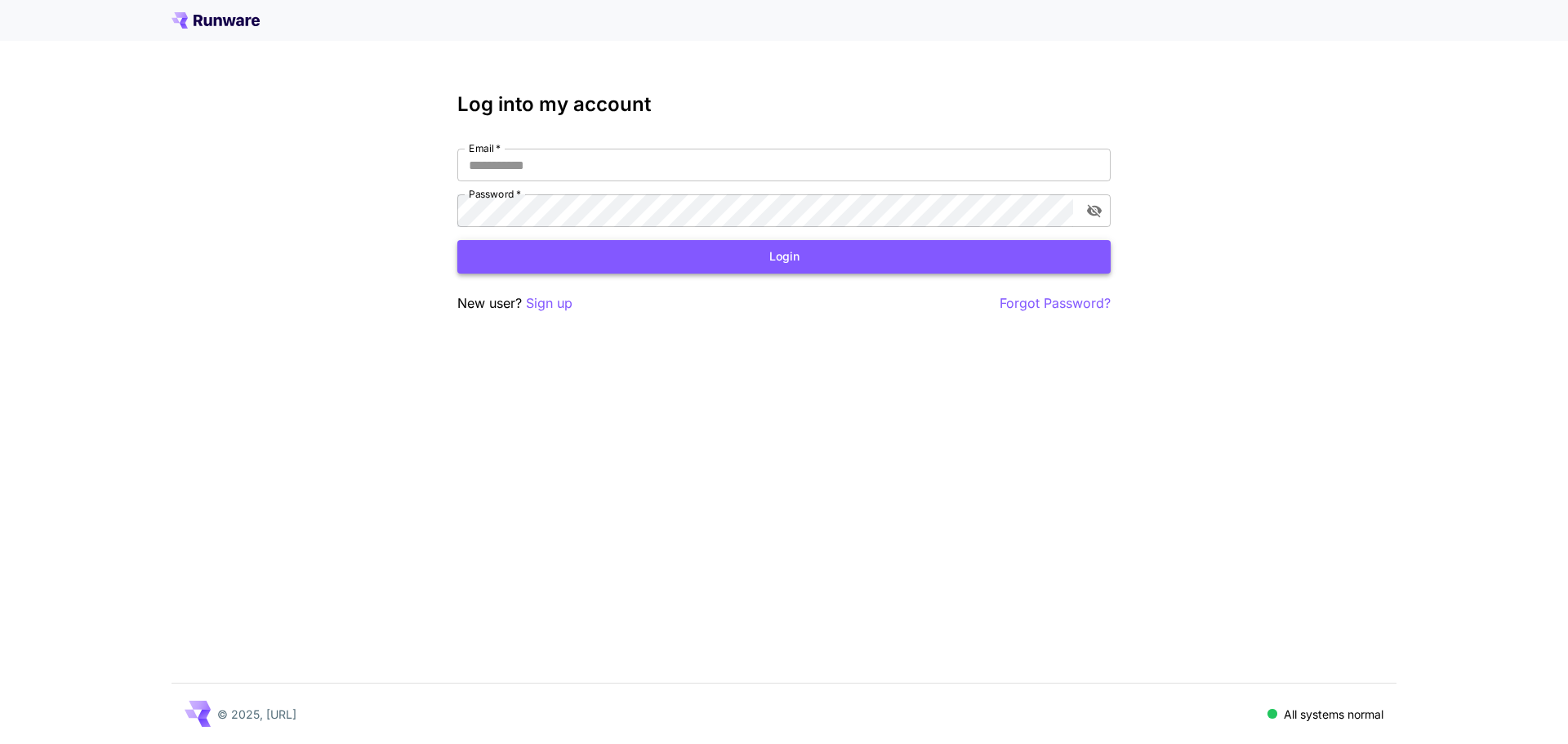
type input "**********"
click at [522, 255] on button "Login" at bounding box center [784, 256] width 653 height 33
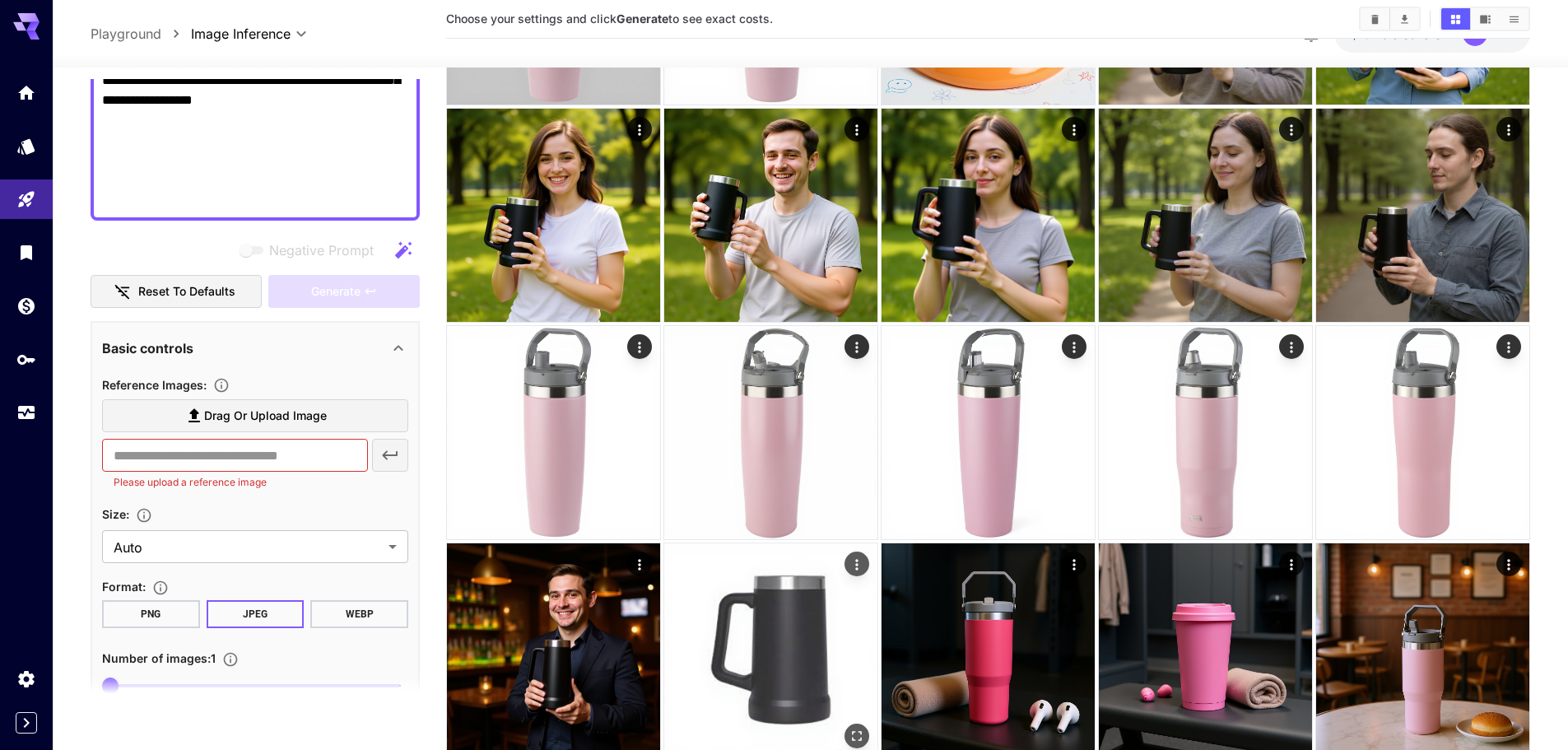
scroll to position [493, 0]
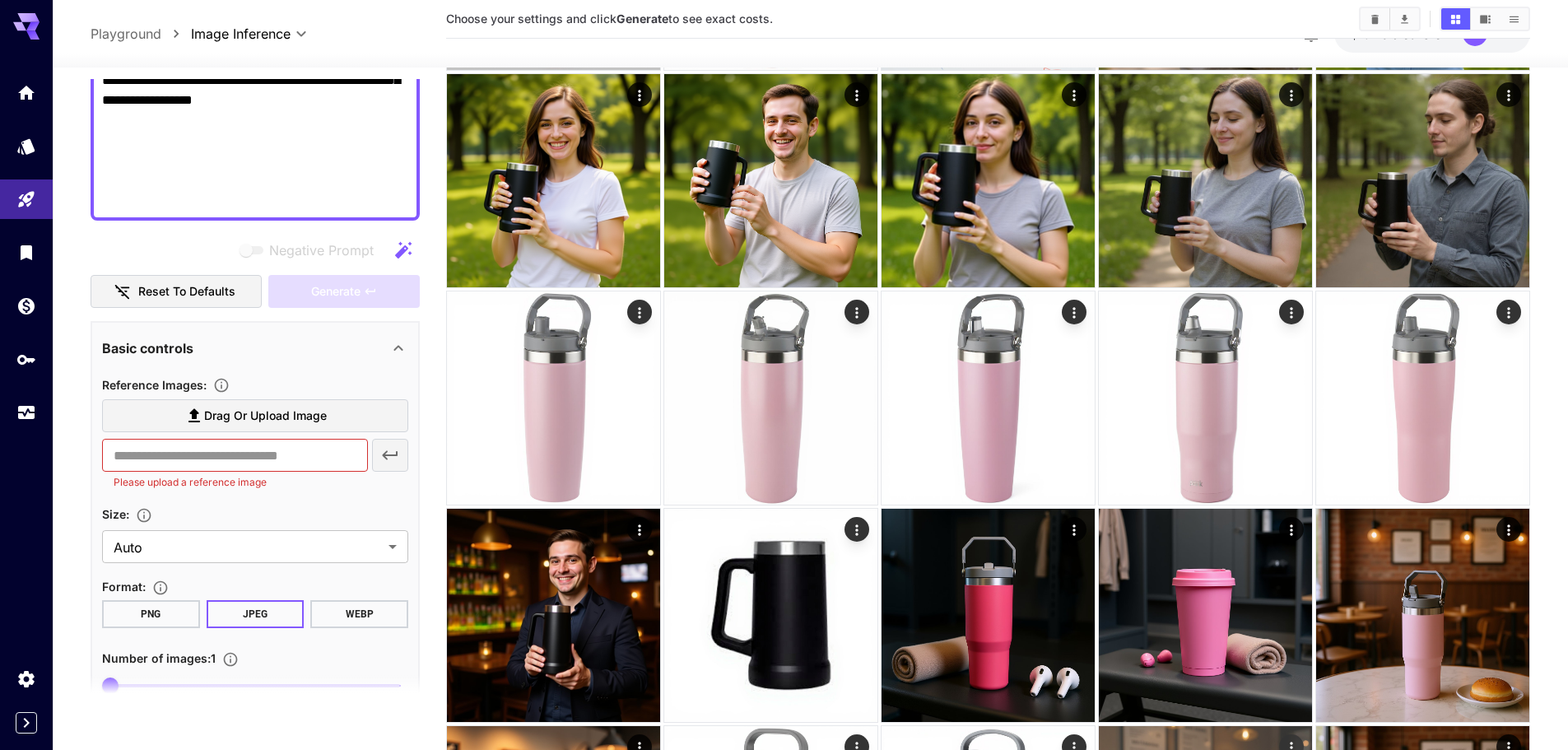
type textarea "**********"
click at [221, 451] on input "text" at bounding box center [235, 455] width 266 height 33
paste input "**********"
type input "**********"
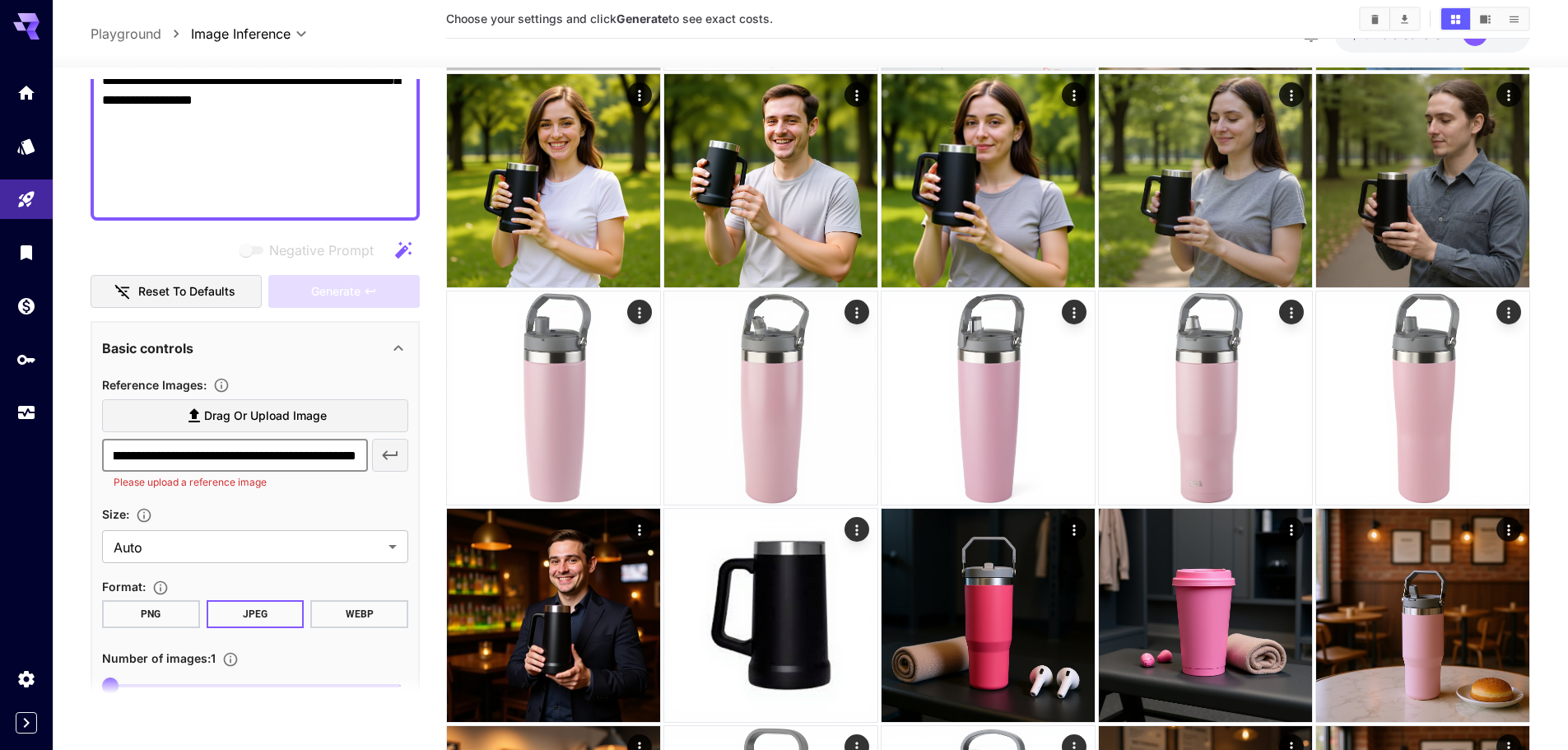
click at [389, 453] on icon "button" at bounding box center [390, 455] width 20 height 20
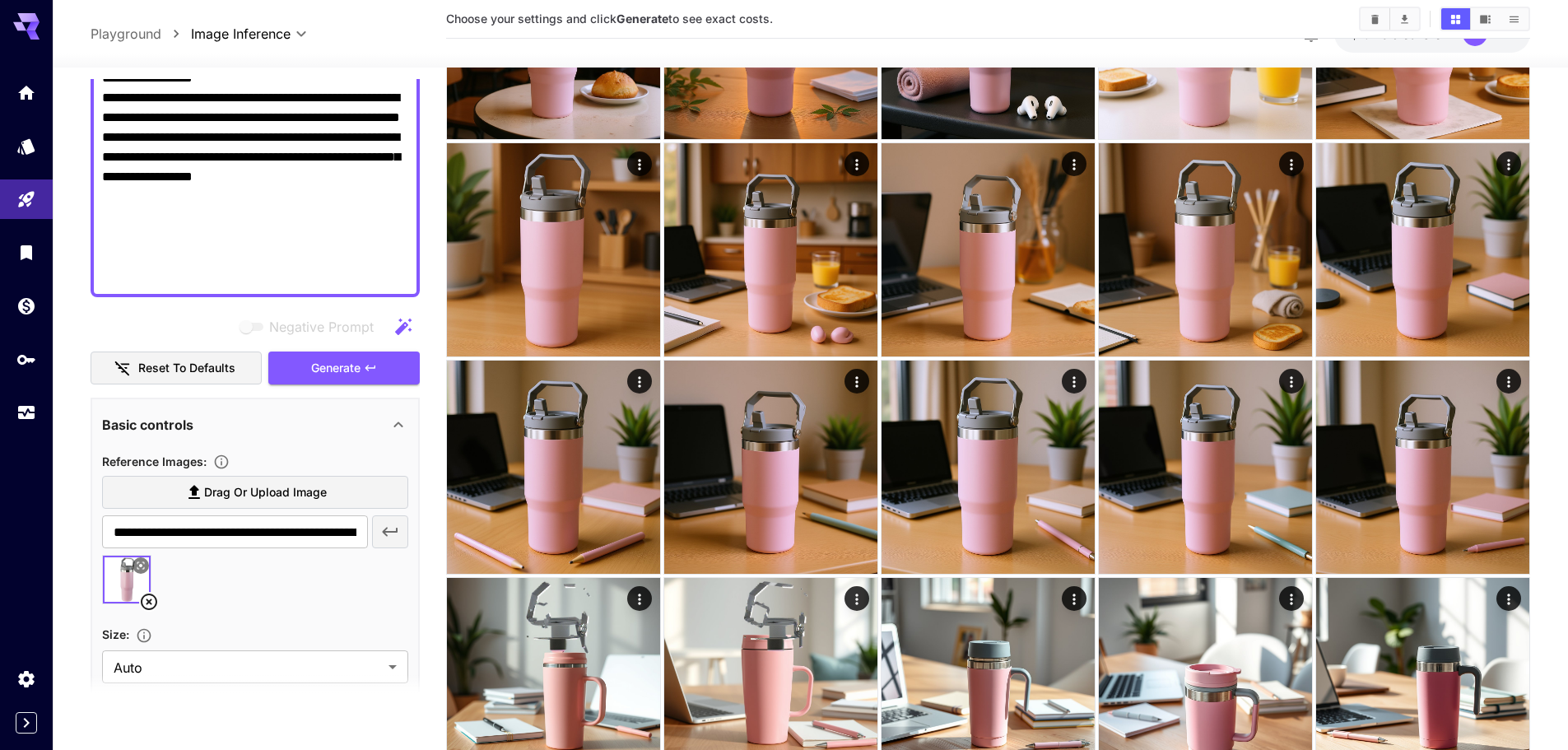
scroll to position [658, 0]
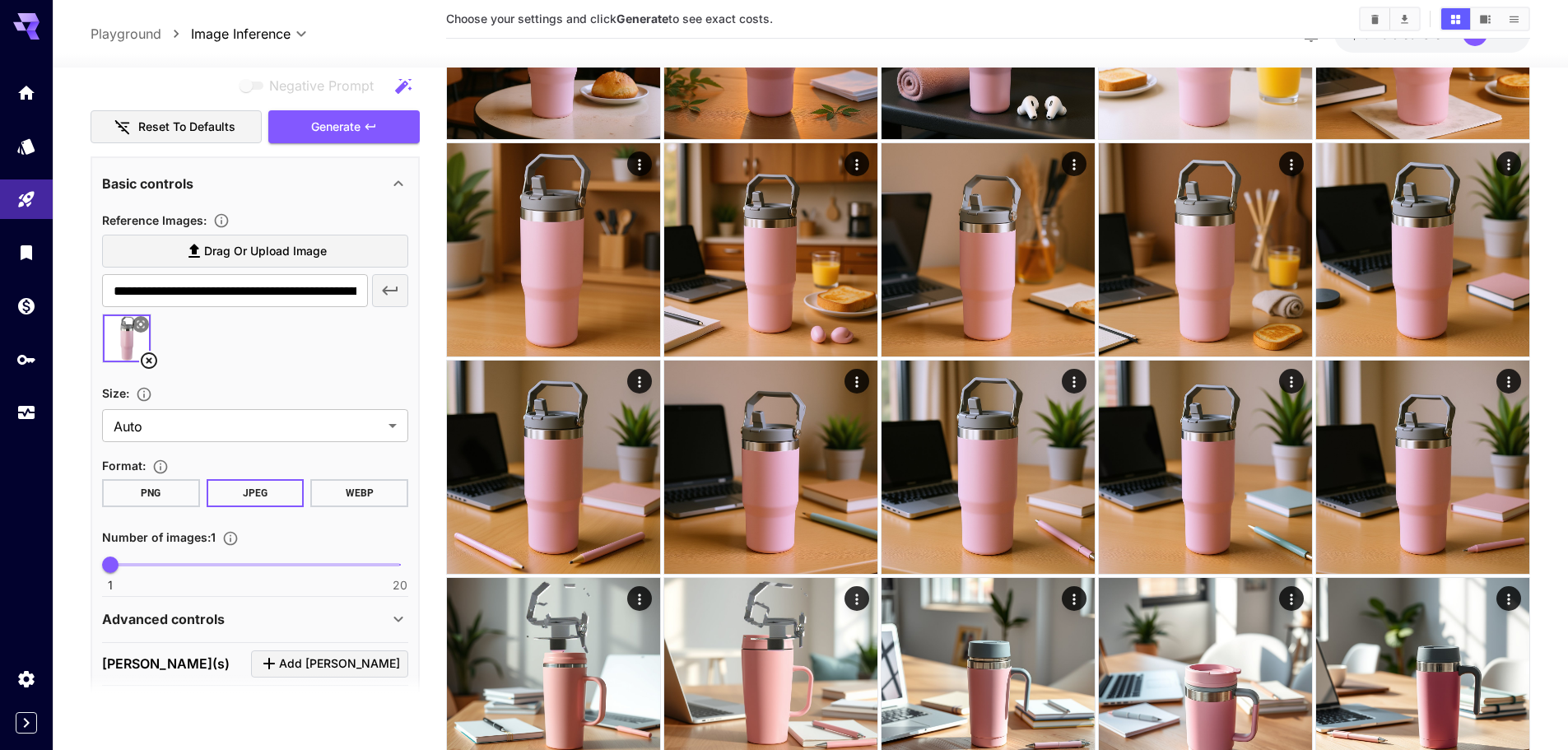
click at [335, 130] on span "Generate" at bounding box center [336, 127] width 50 height 21
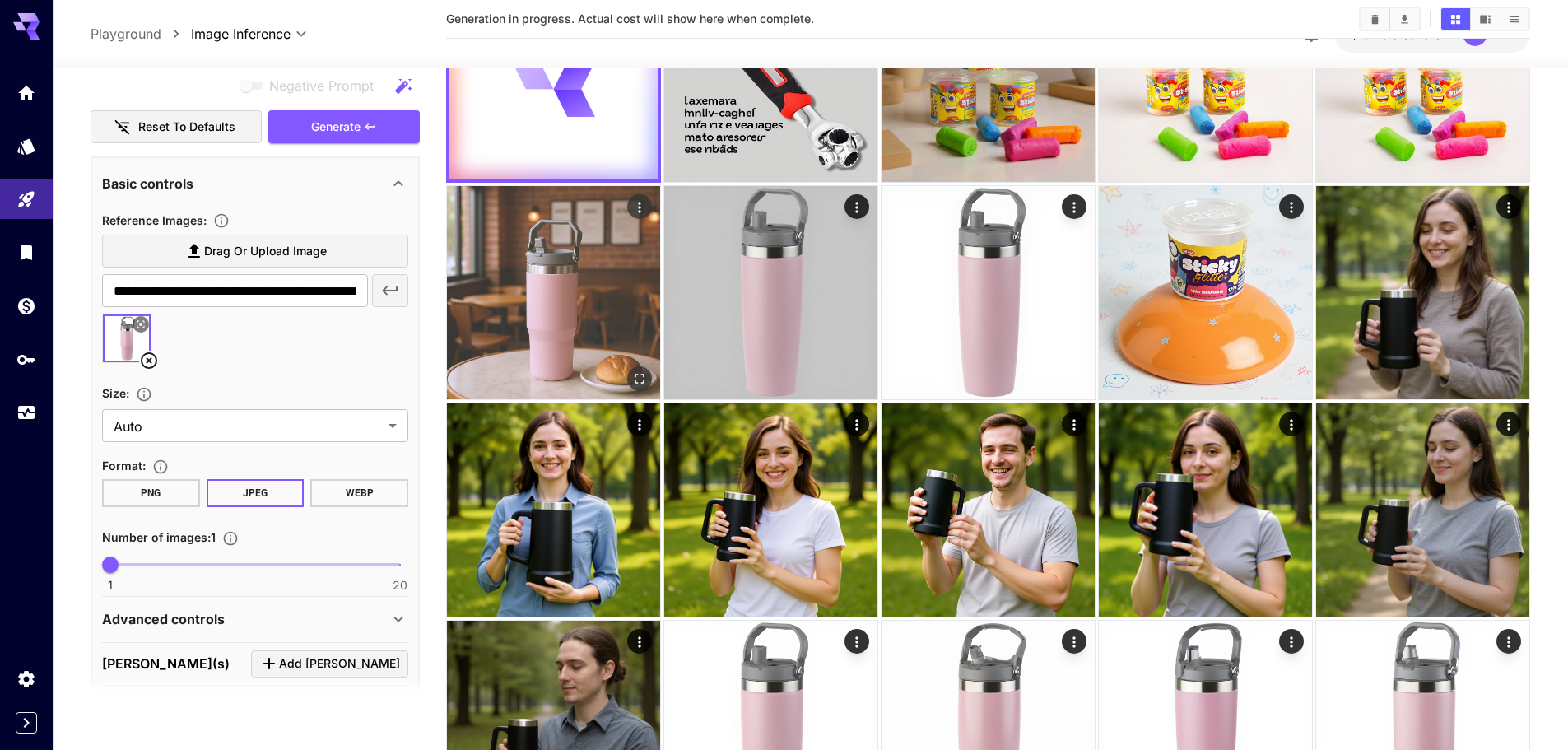
scroll to position [0, 0]
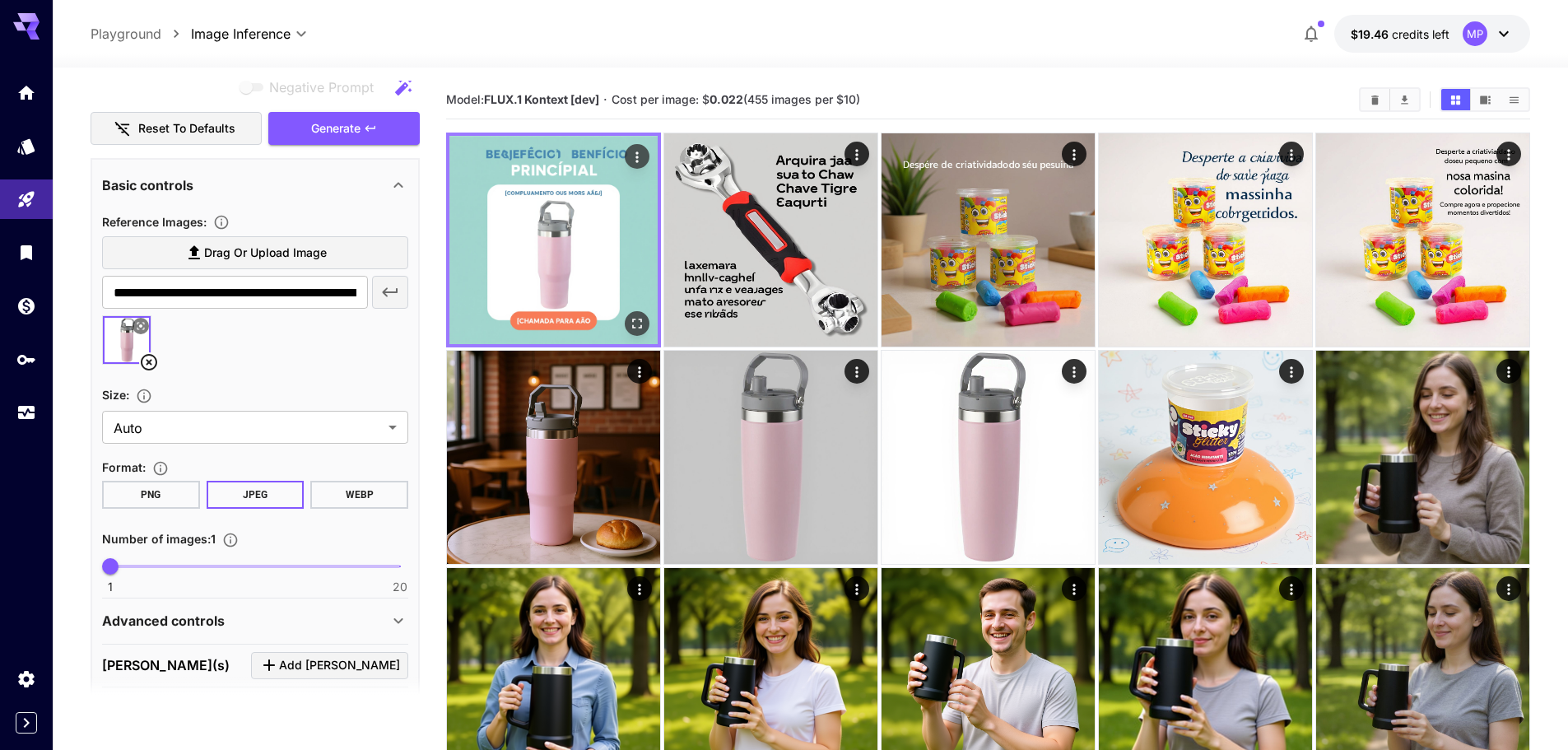
click at [545, 311] on img at bounding box center [554, 239] width 209 height 209
click at [572, 227] on img at bounding box center [554, 239] width 209 height 209
click at [634, 320] on icon "Open in fullscreen" at bounding box center [637, 323] width 16 height 16
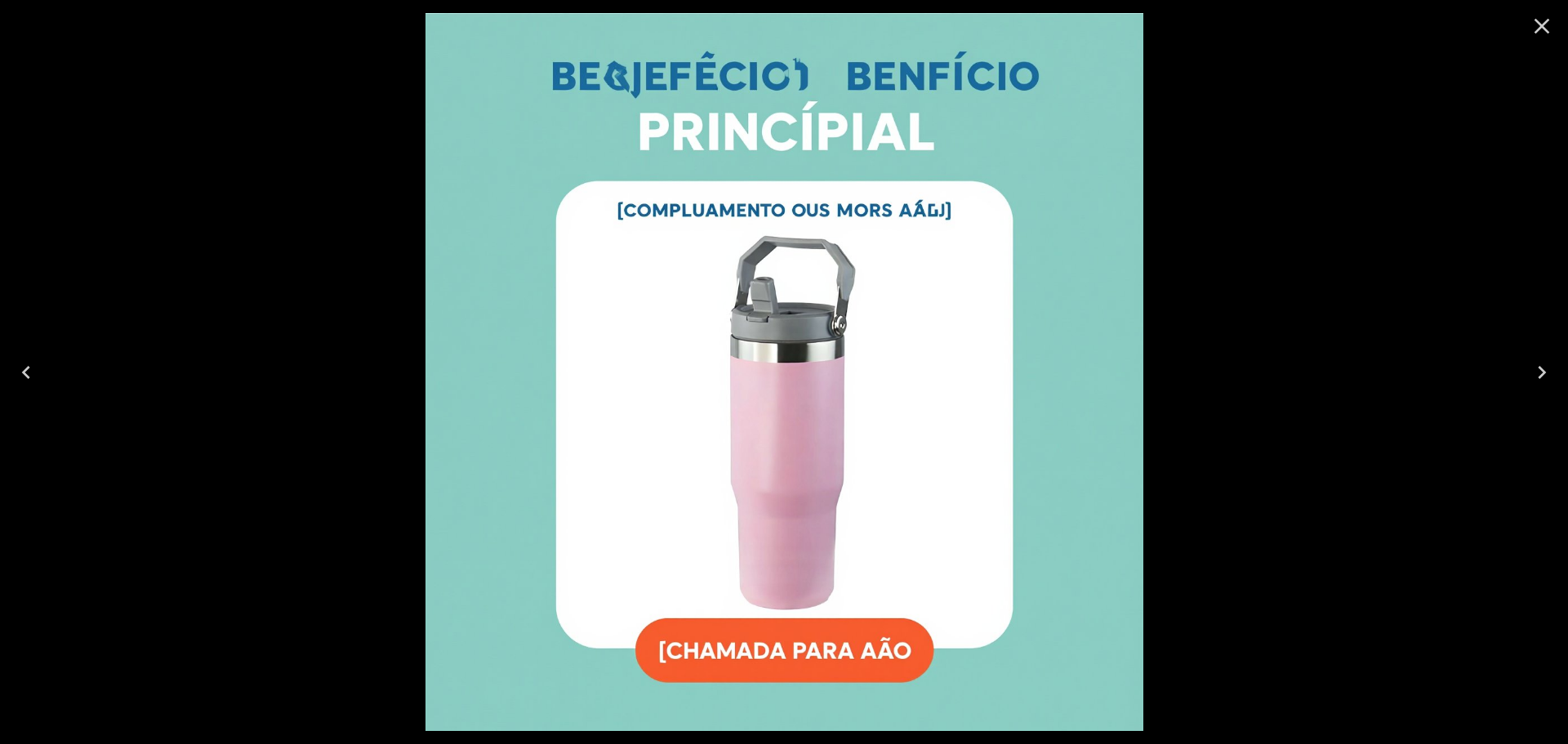
click at [1551, 23] on icon "Close" at bounding box center [1542, 26] width 26 height 26
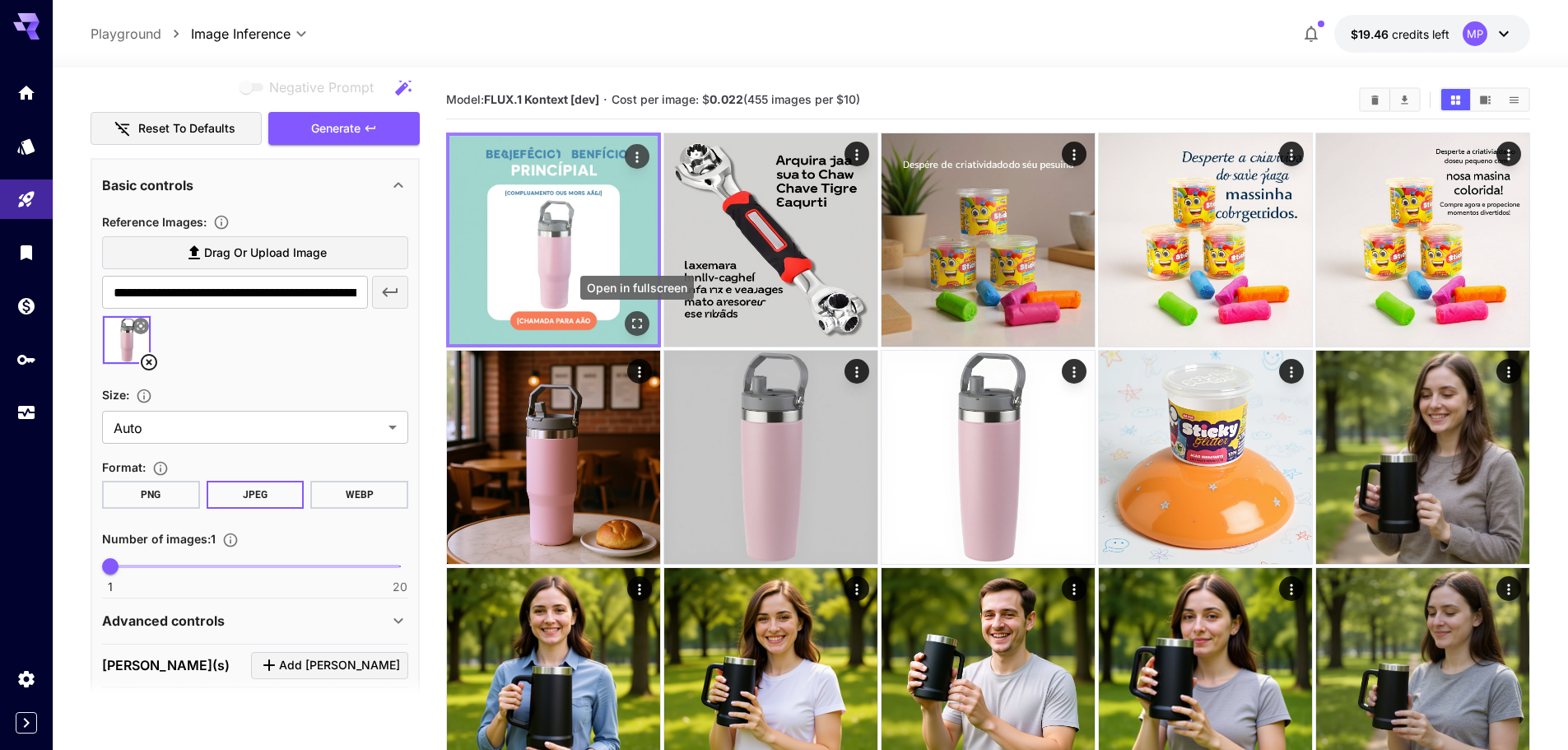
click at [640, 315] on icon "Open in fullscreen" at bounding box center [637, 323] width 16 height 16
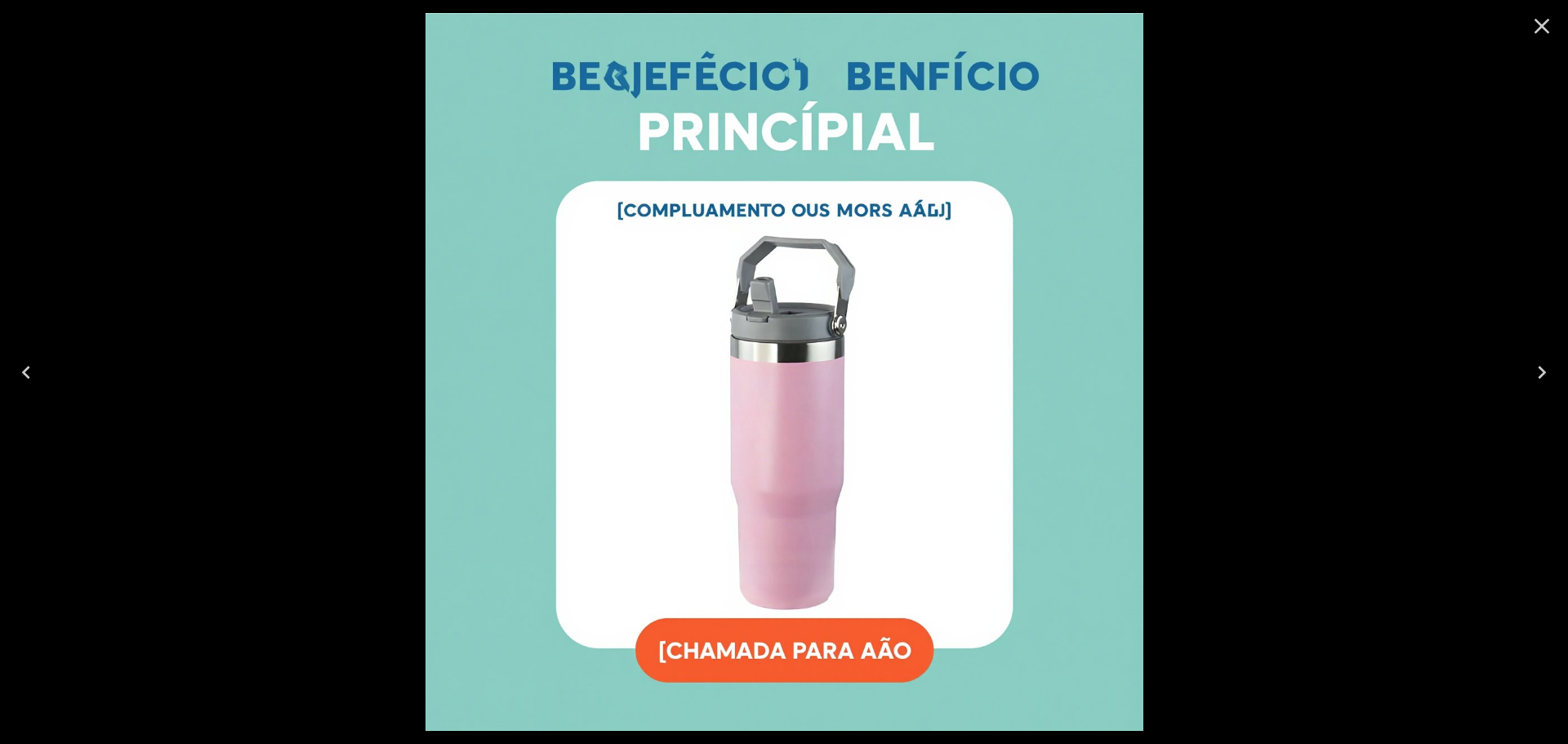
drag, startPoint x: 1536, startPoint y: 26, endPoint x: 1359, endPoint y: 80, distance: 185.1
click at [1537, 27] on icon "Close" at bounding box center [1542, 26] width 26 height 26
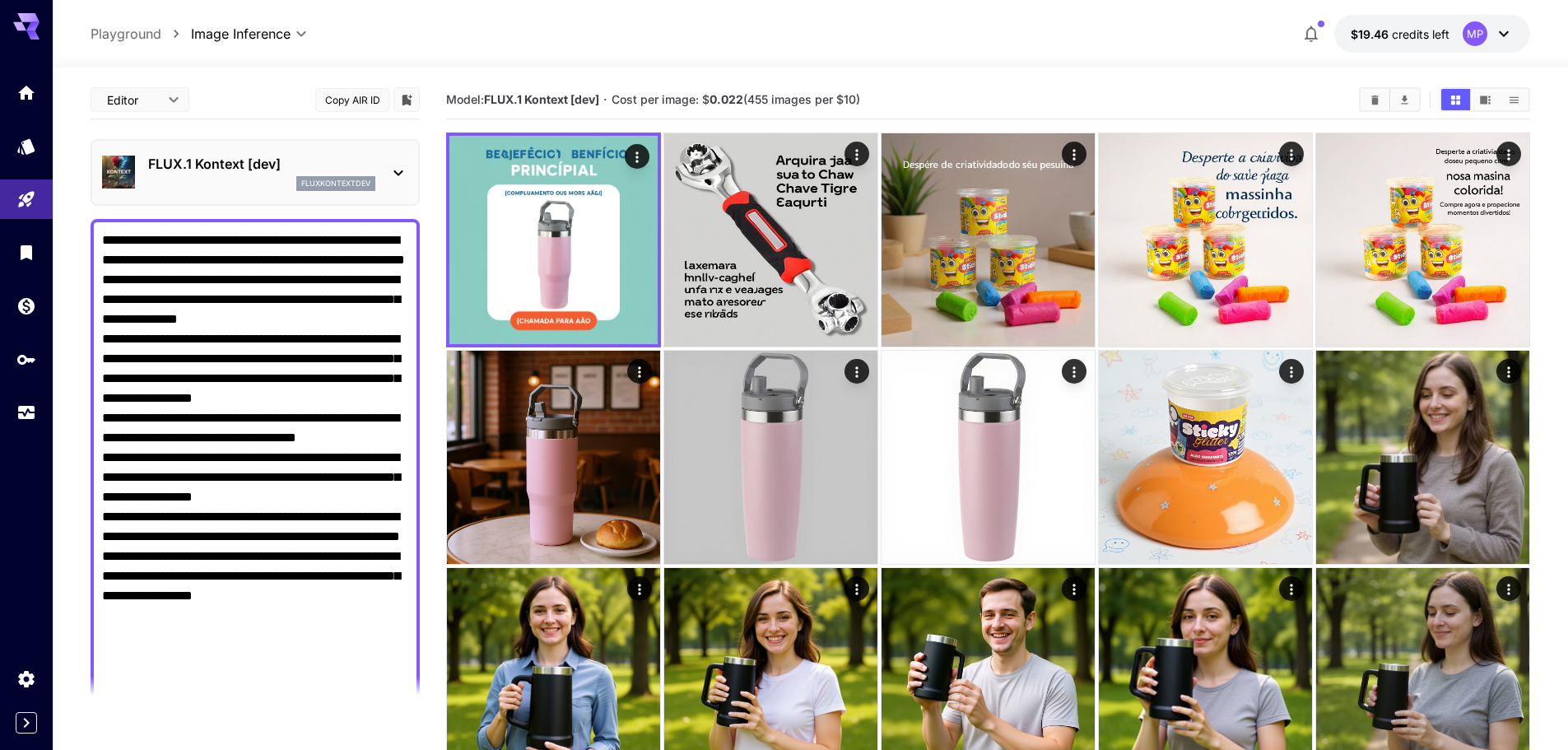
drag, startPoint x: 311, startPoint y: 432, endPoint x: 0, endPoint y: 41, distance: 499.6
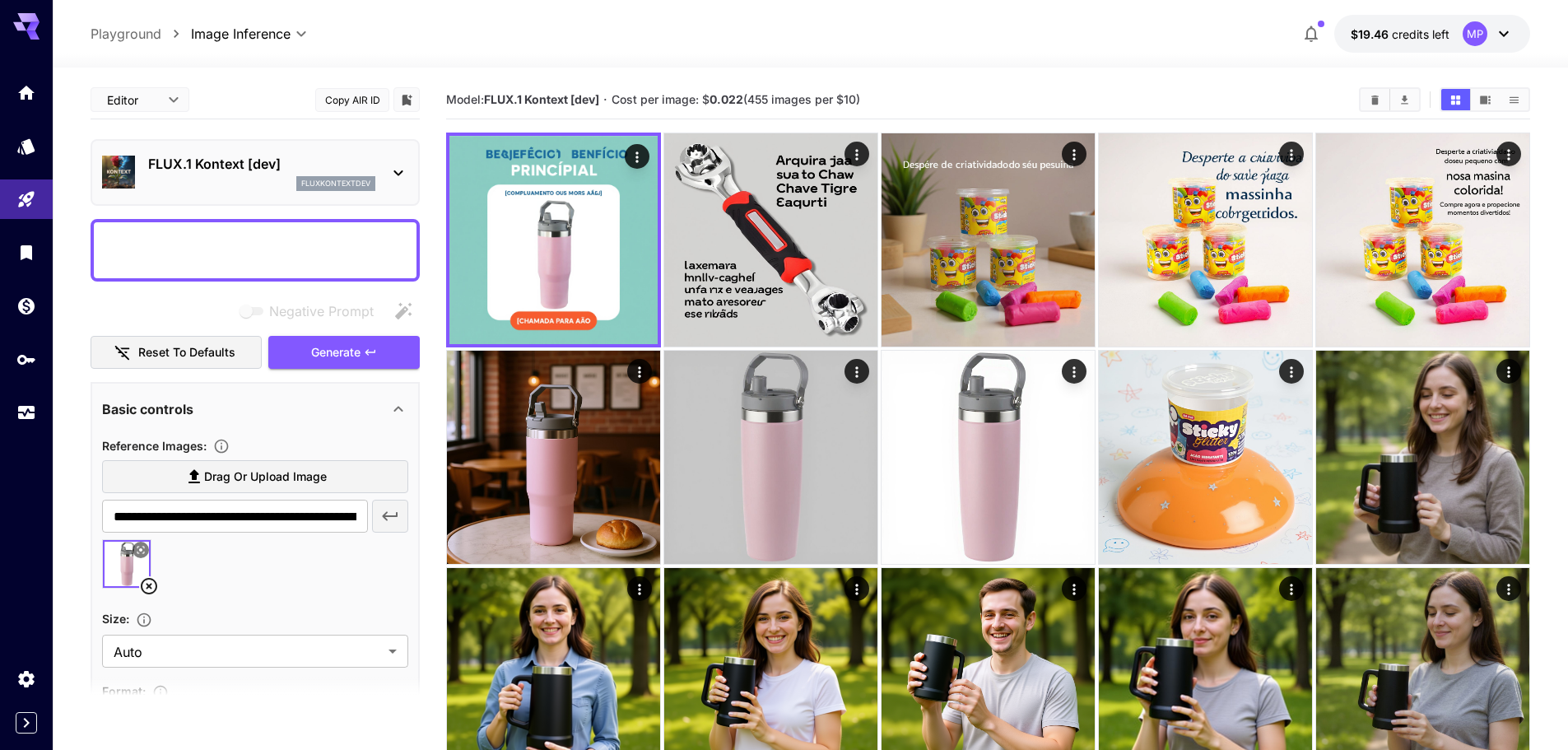
paste textarea "**********"
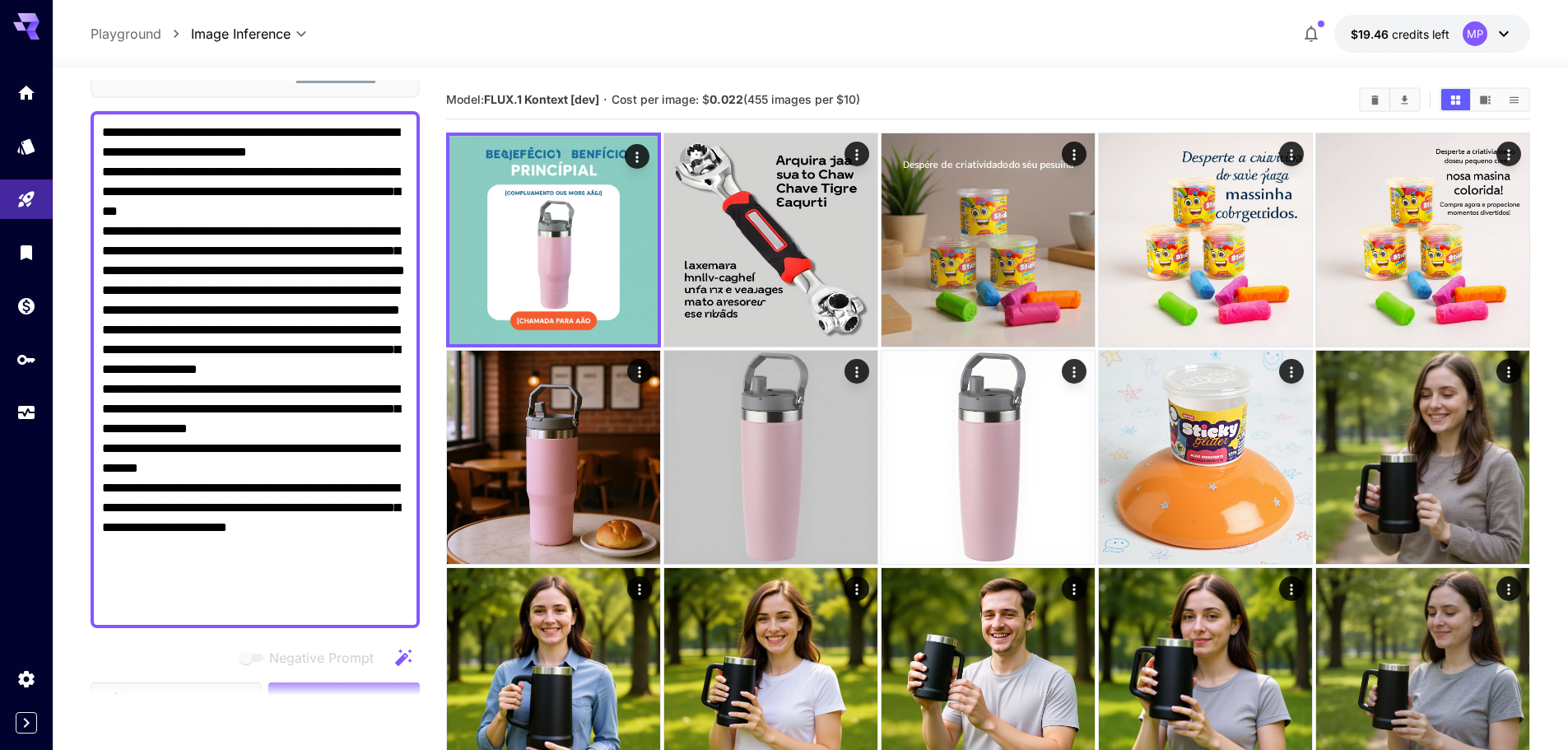
scroll to position [330, 0]
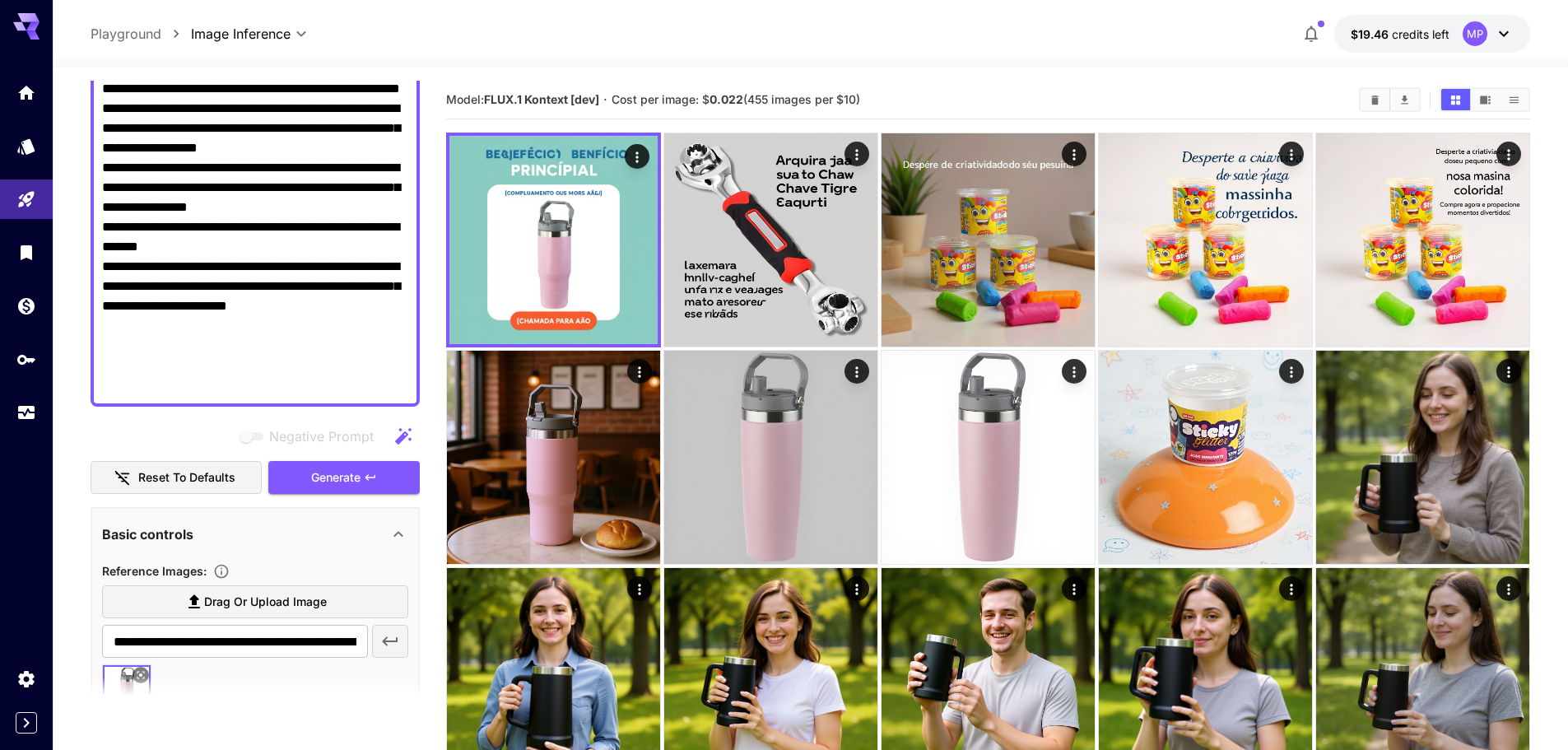
drag, startPoint x: 250, startPoint y: 284, endPoint x: 111, endPoint y: 285, distance: 139.0
click at [111, 285] on textarea "**********" at bounding box center [255, 148] width 306 height 493
click at [349, 471] on span "Generate" at bounding box center [336, 478] width 50 height 21
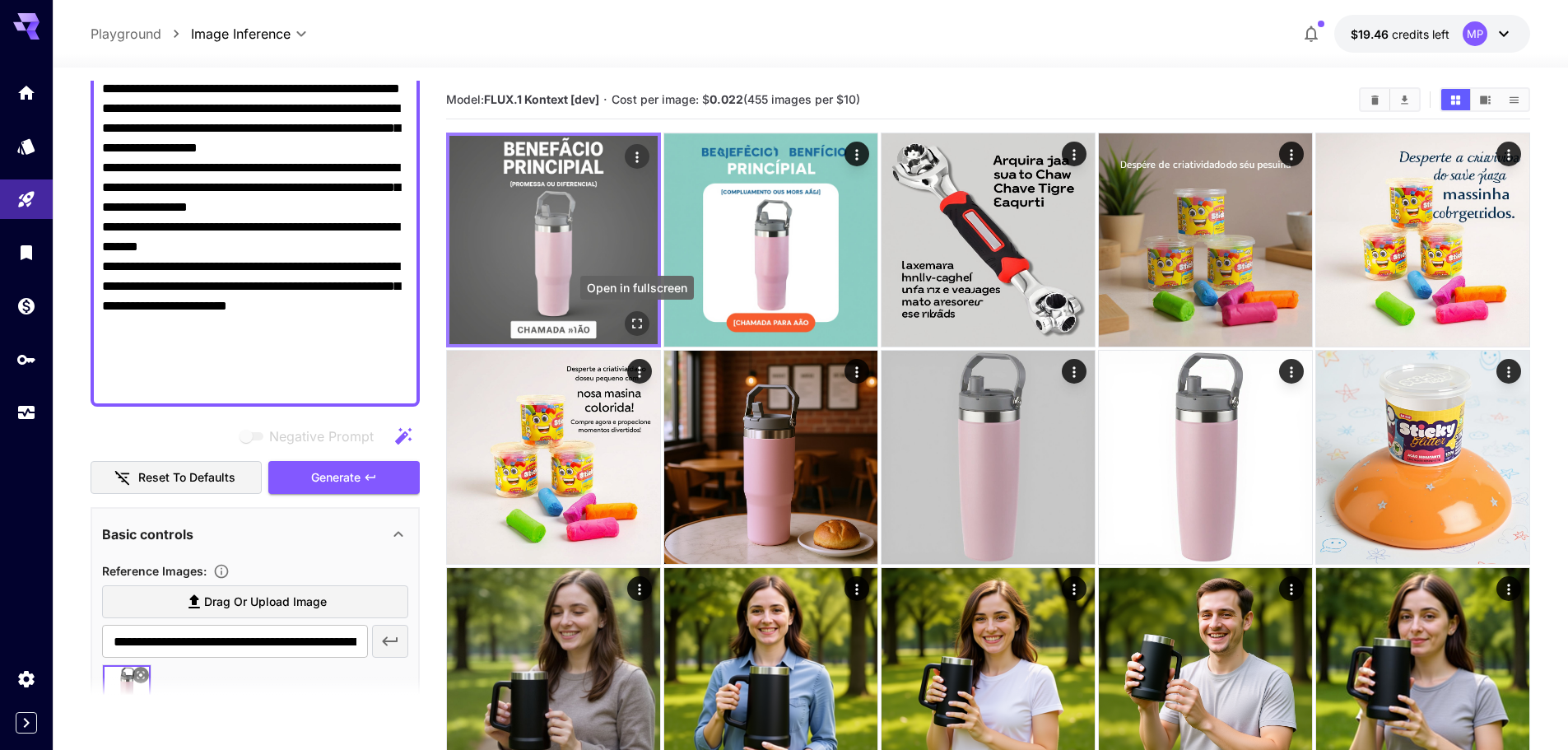
click at [639, 318] on icon "Open in fullscreen" at bounding box center [637, 323] width 16 height 16
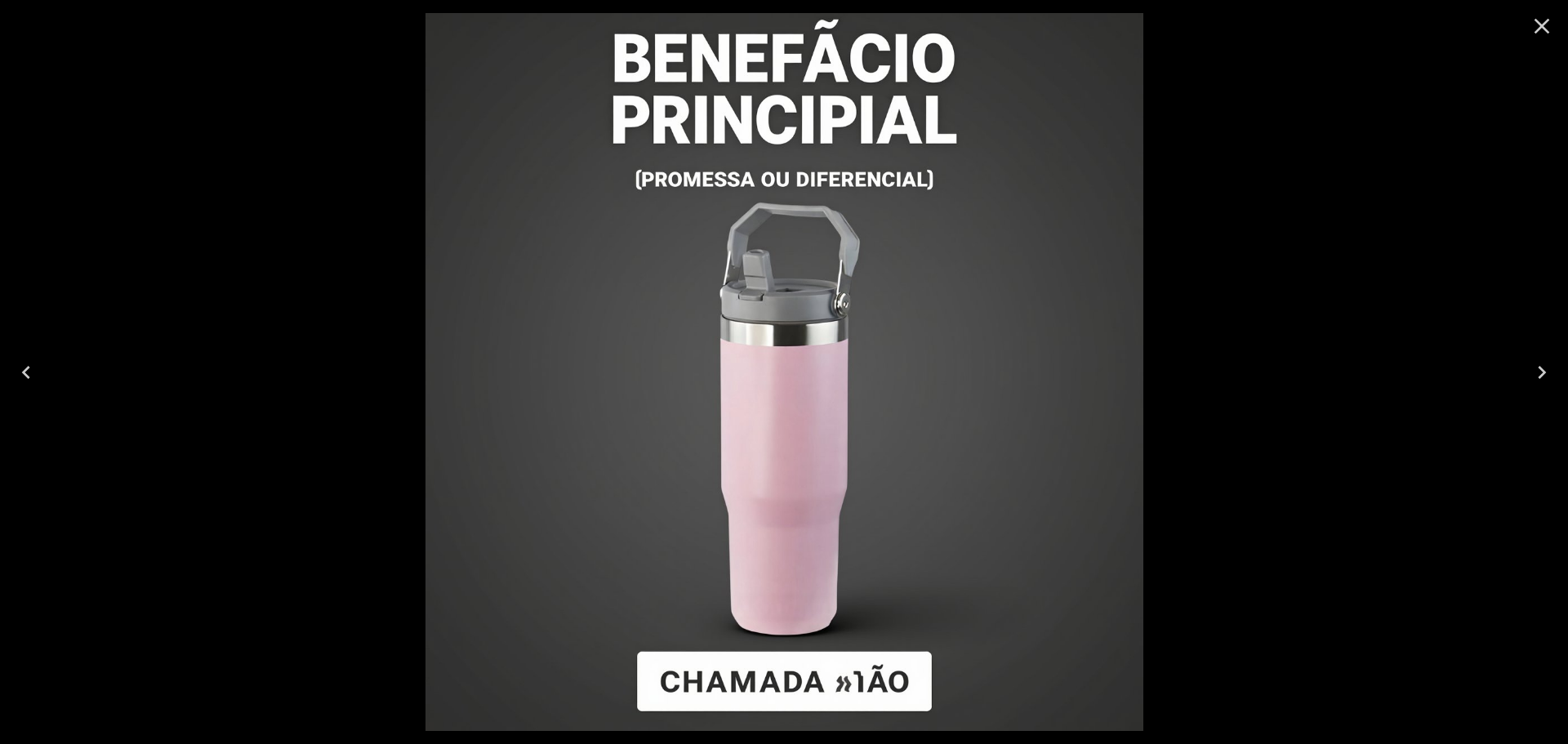
click at [1545, 25] on icon "Close" at bounding box center [1542, 26] width 26 height 26
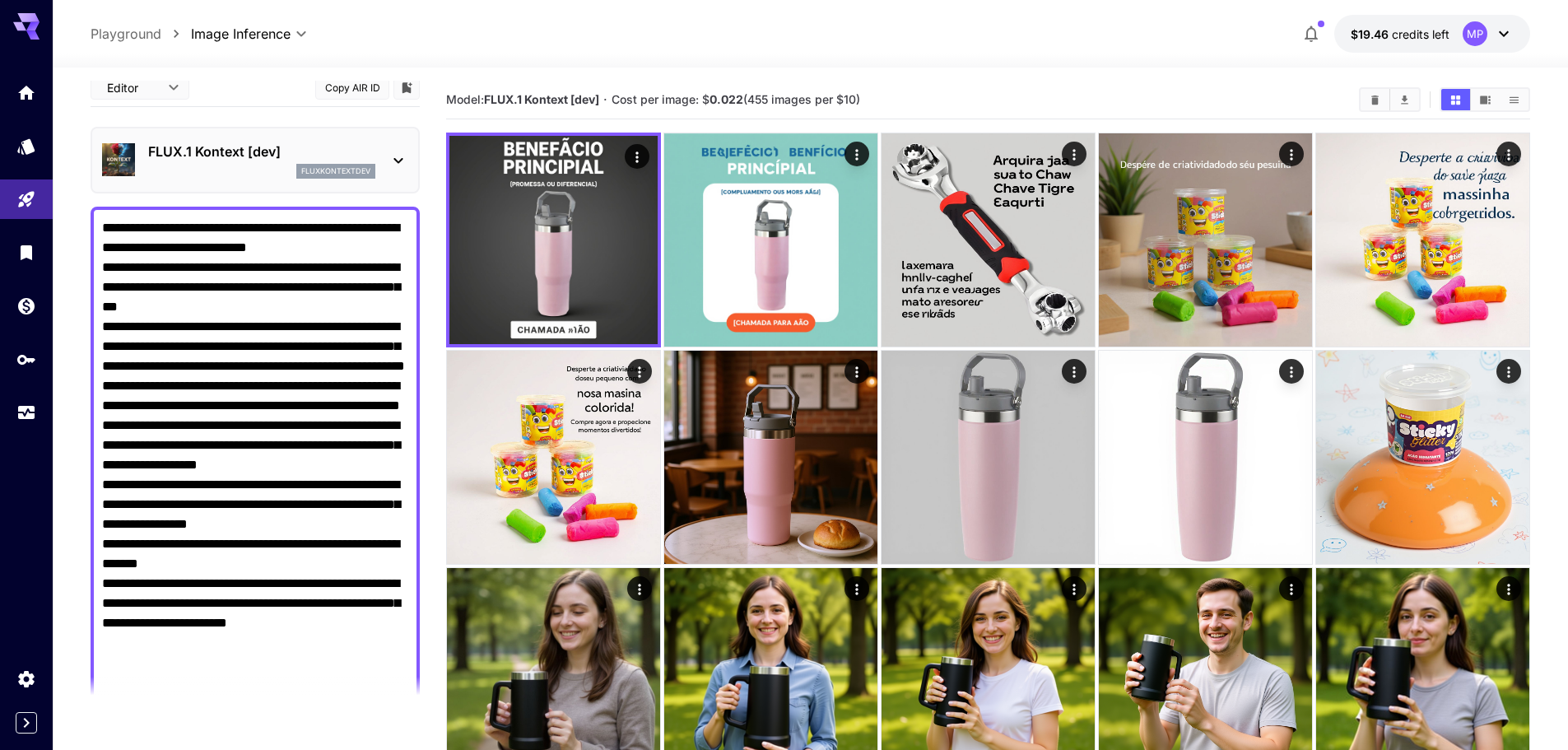
scroll to position [0, 0]
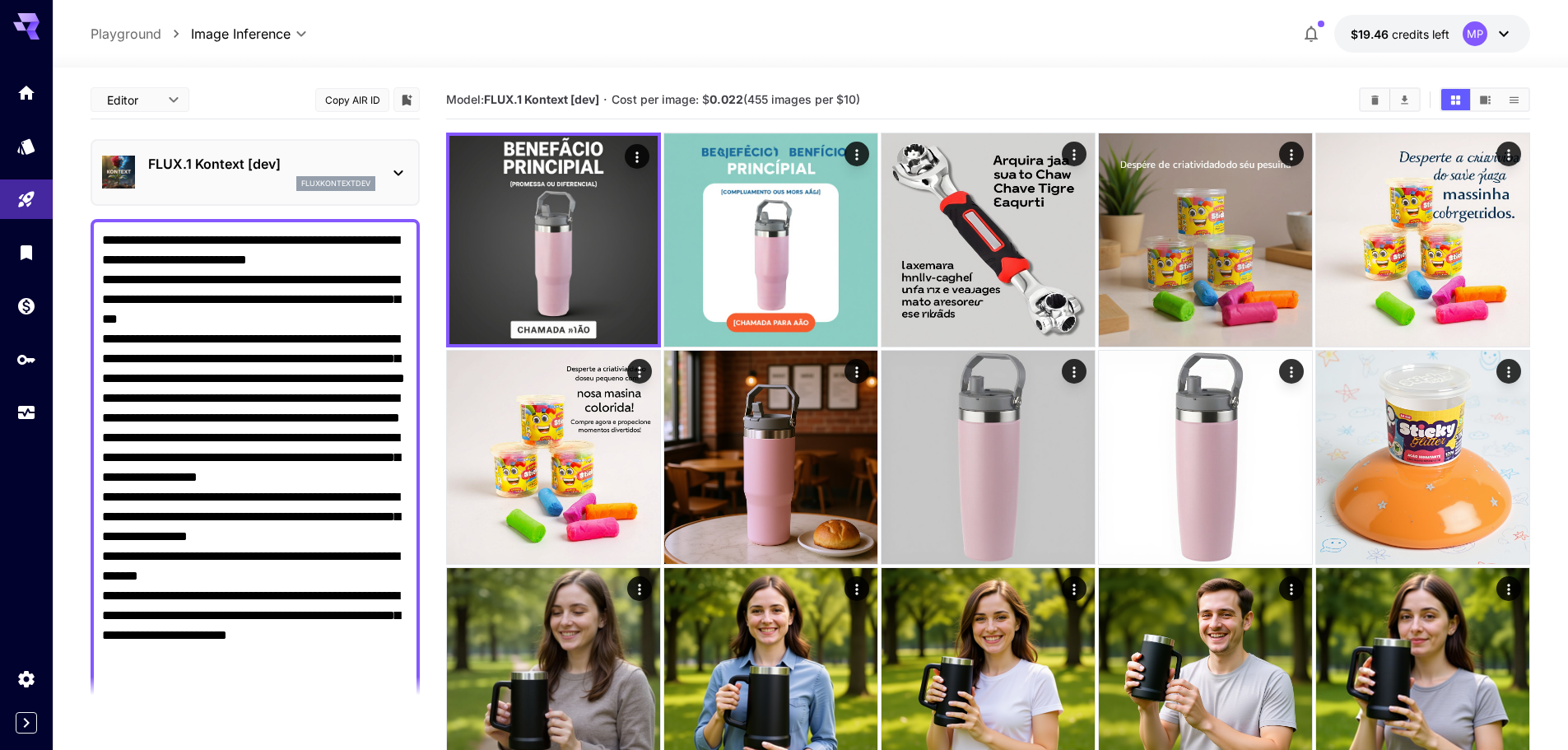
drag, startPoint x: 335, startPoint y: 347, endPoint x: 33, endPoint y: 61, distance: 415.9
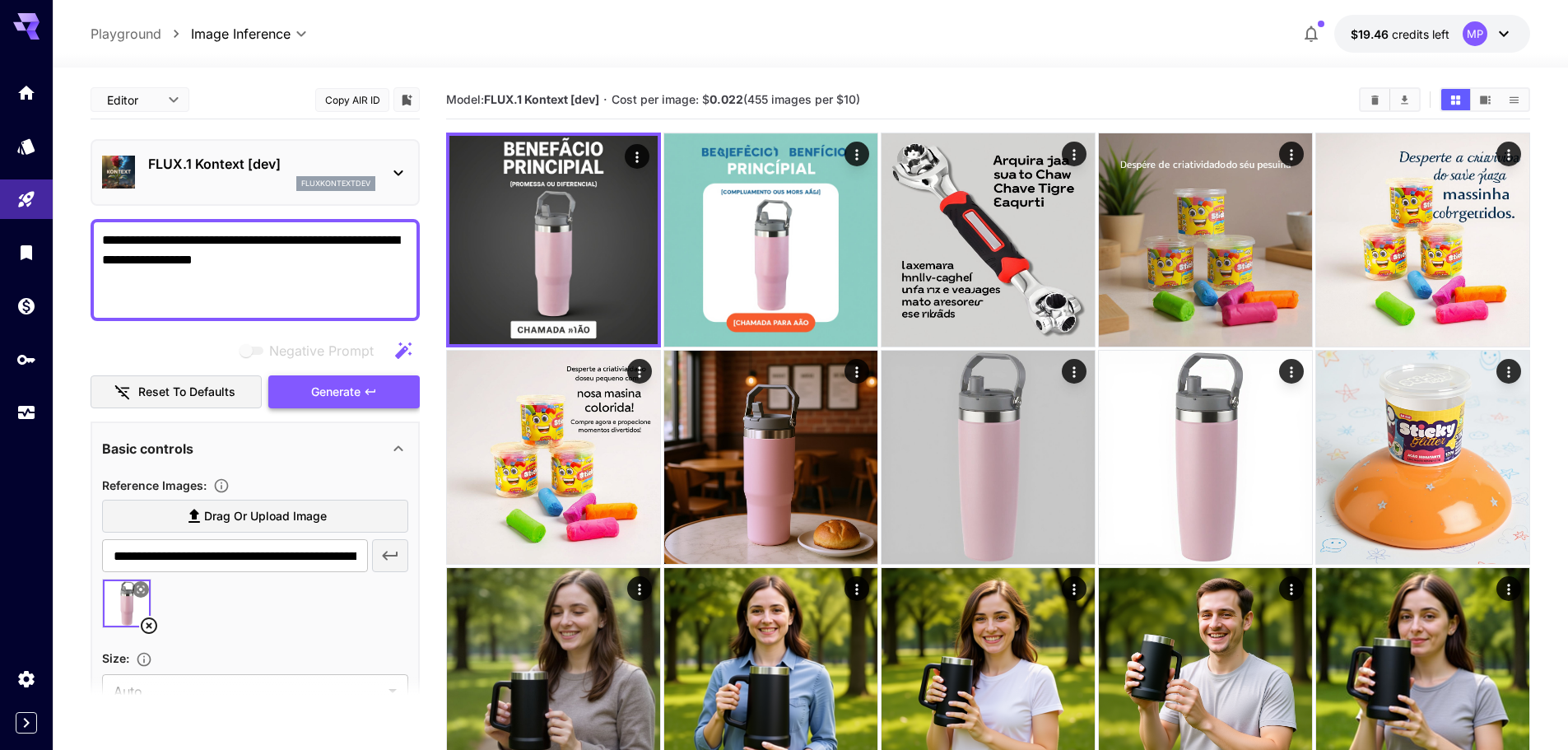
type textarea "**********"
click at [323, 386] on span "Generate" at bounding box center [336, 392] width 50 height 21
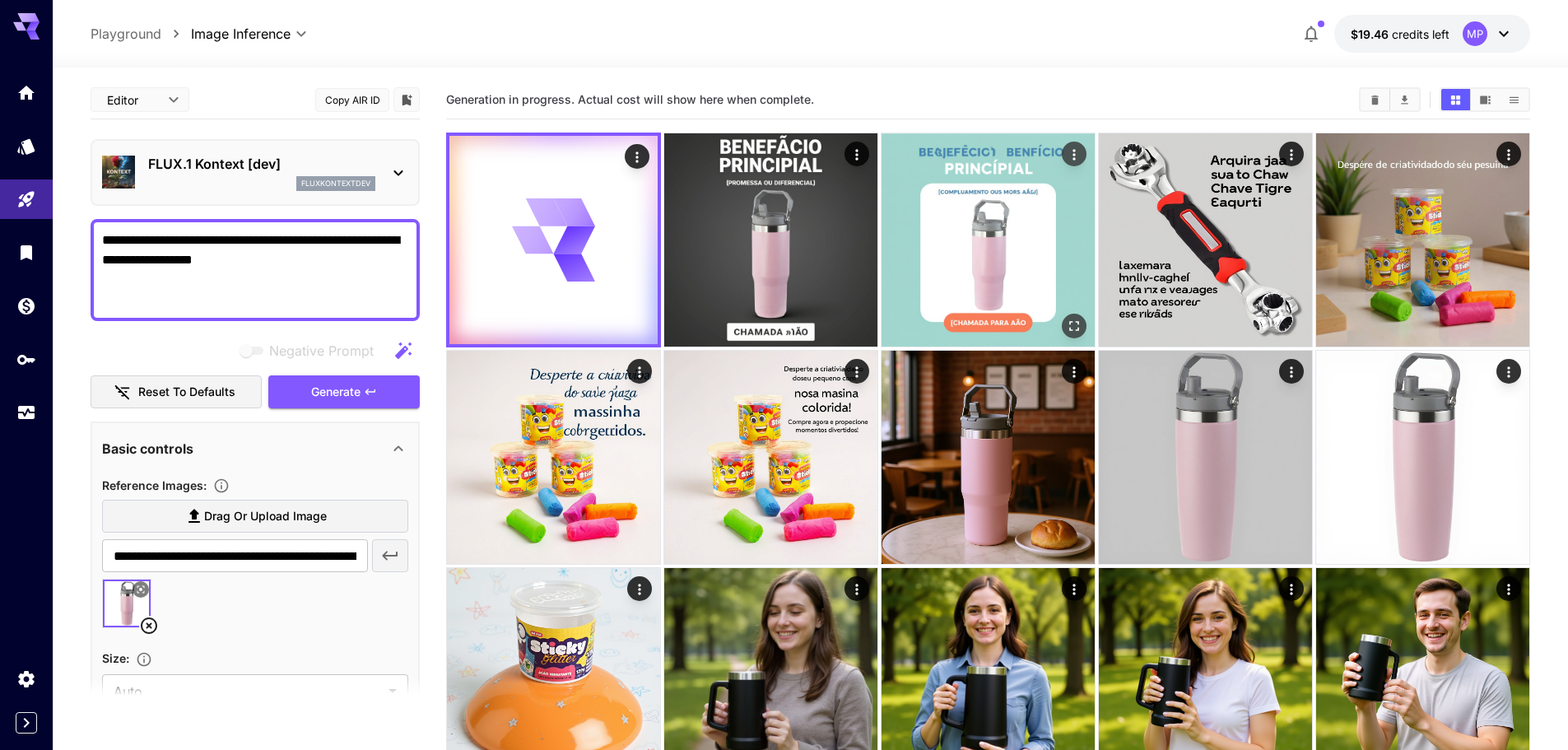
click at [992, 202] on img at bounding box center [988, 239] width 213 height 213
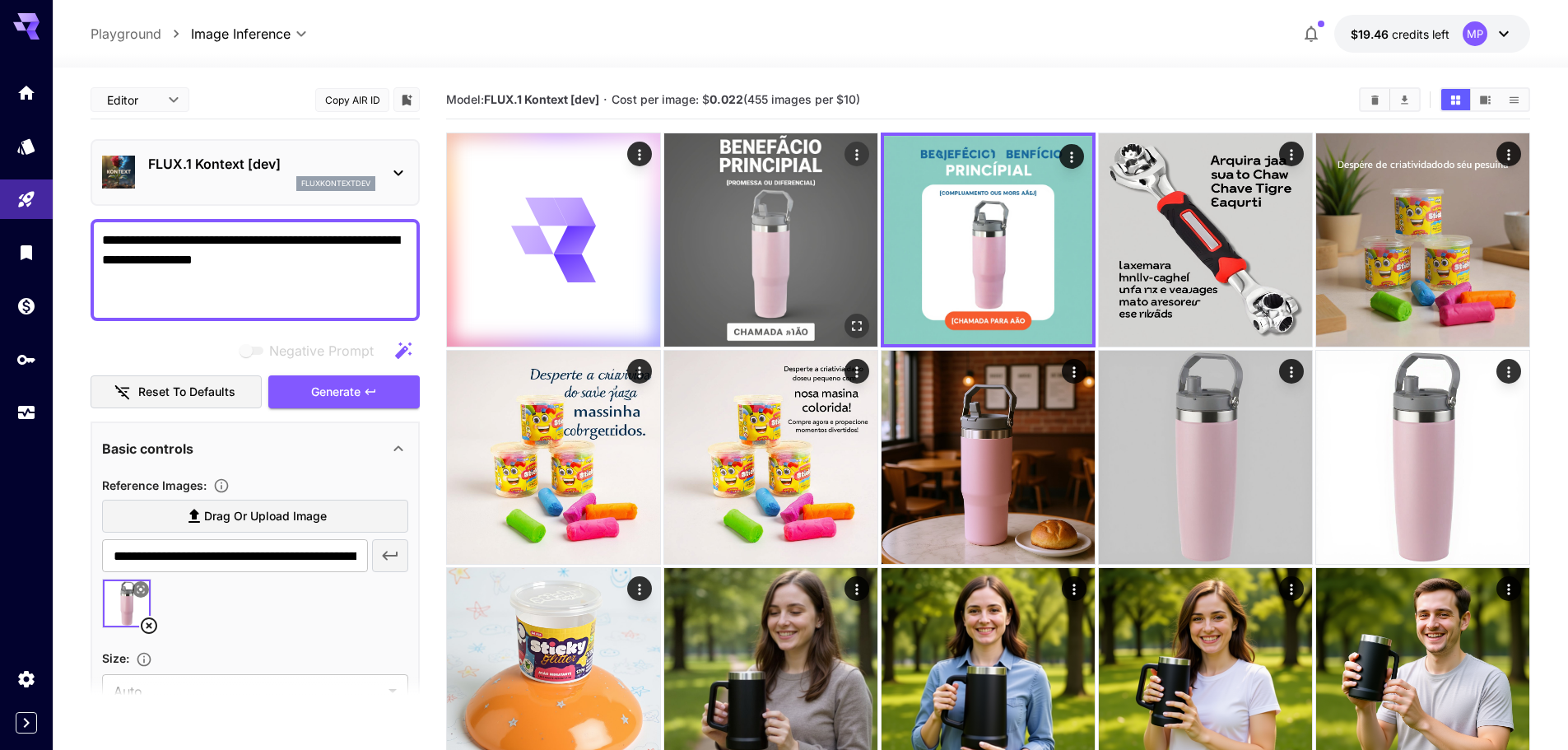
click at [772, 239] on img at bounding box center [771, 239] width 213 height 213
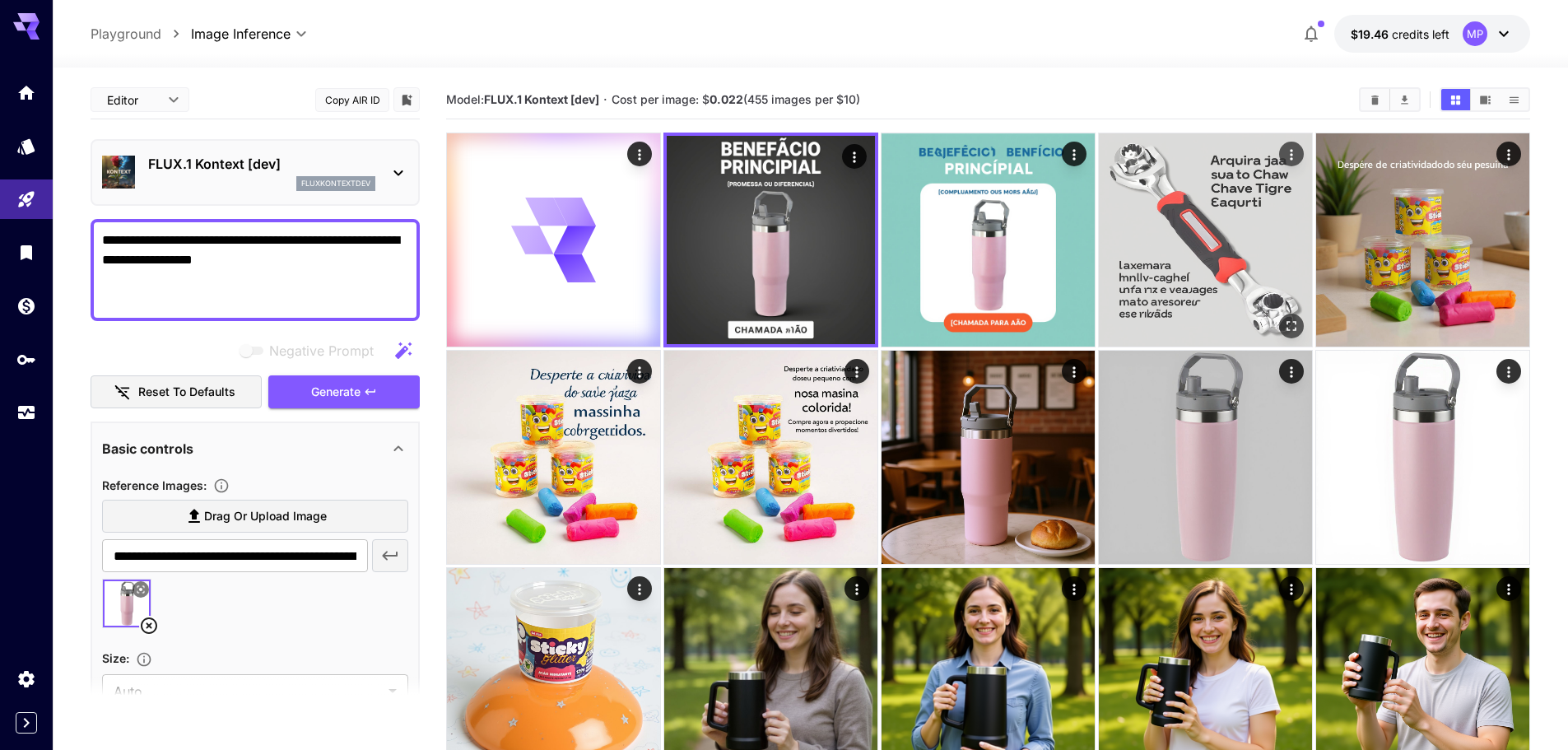
click at [1243, 246] on img at bounding box center [1205, 239] width 213 height 213
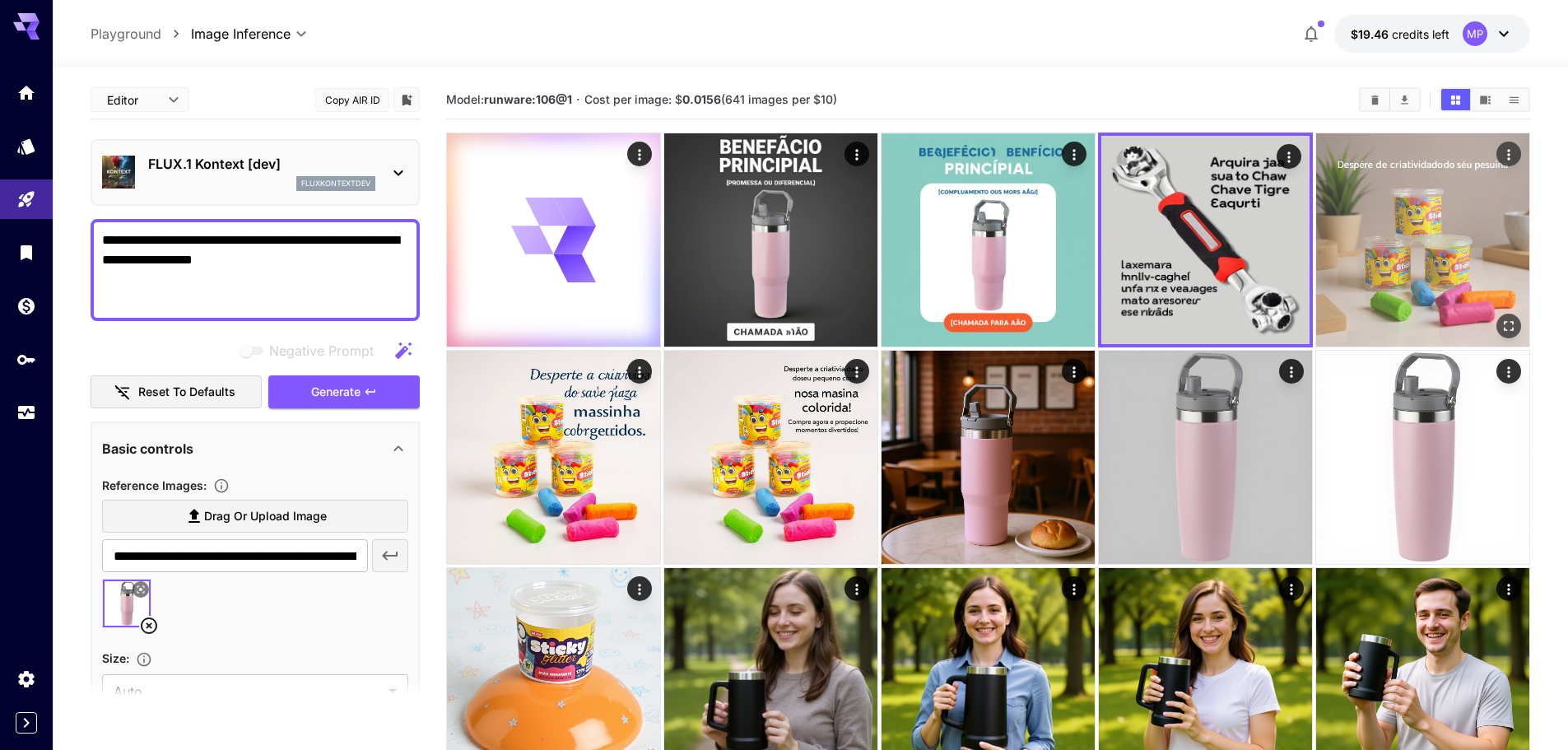
click at [1341, 238] on img at bounding box center [1422, 239] width 213 height 213
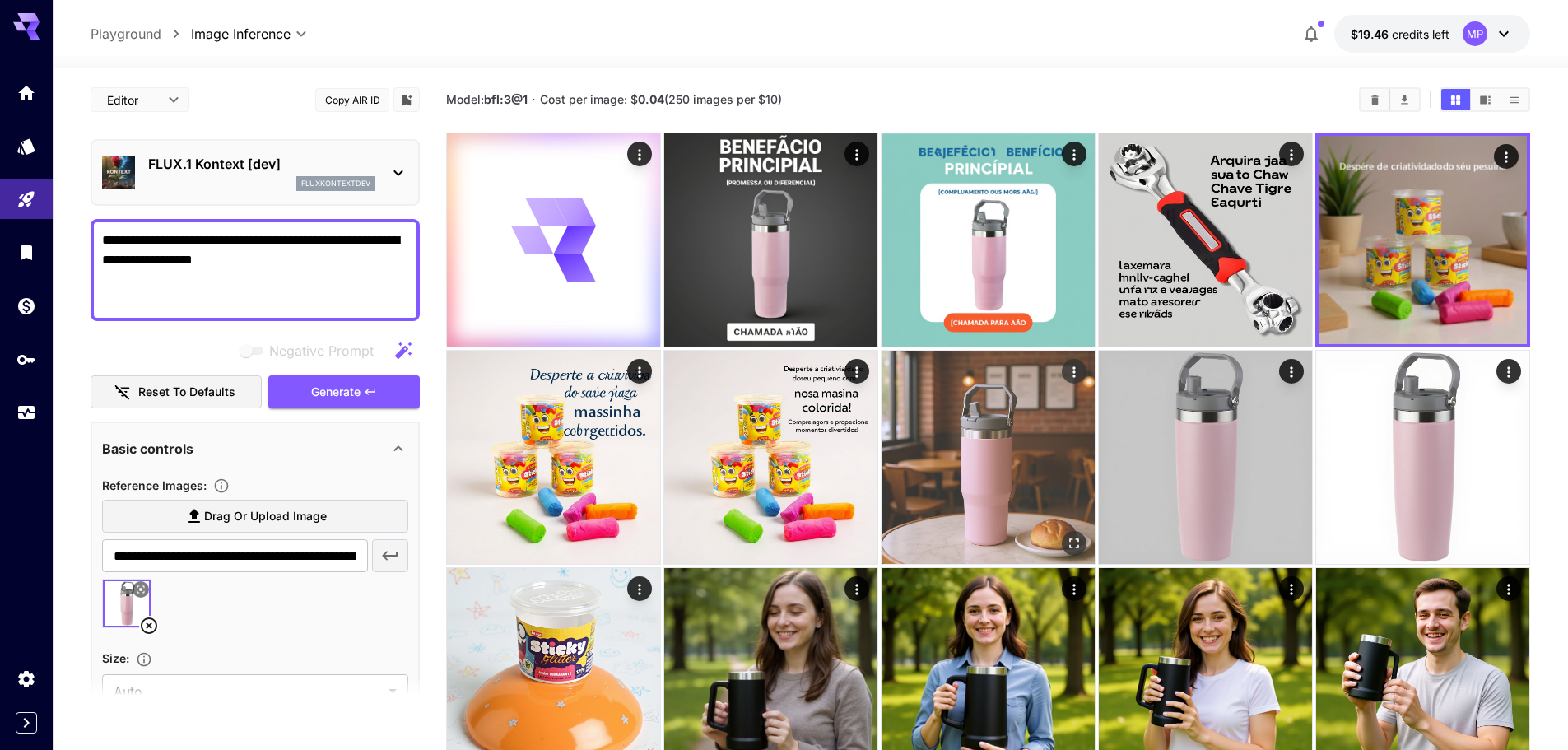
click at [990, 456] on img at bounding box center [988, 457] width 213 height 213
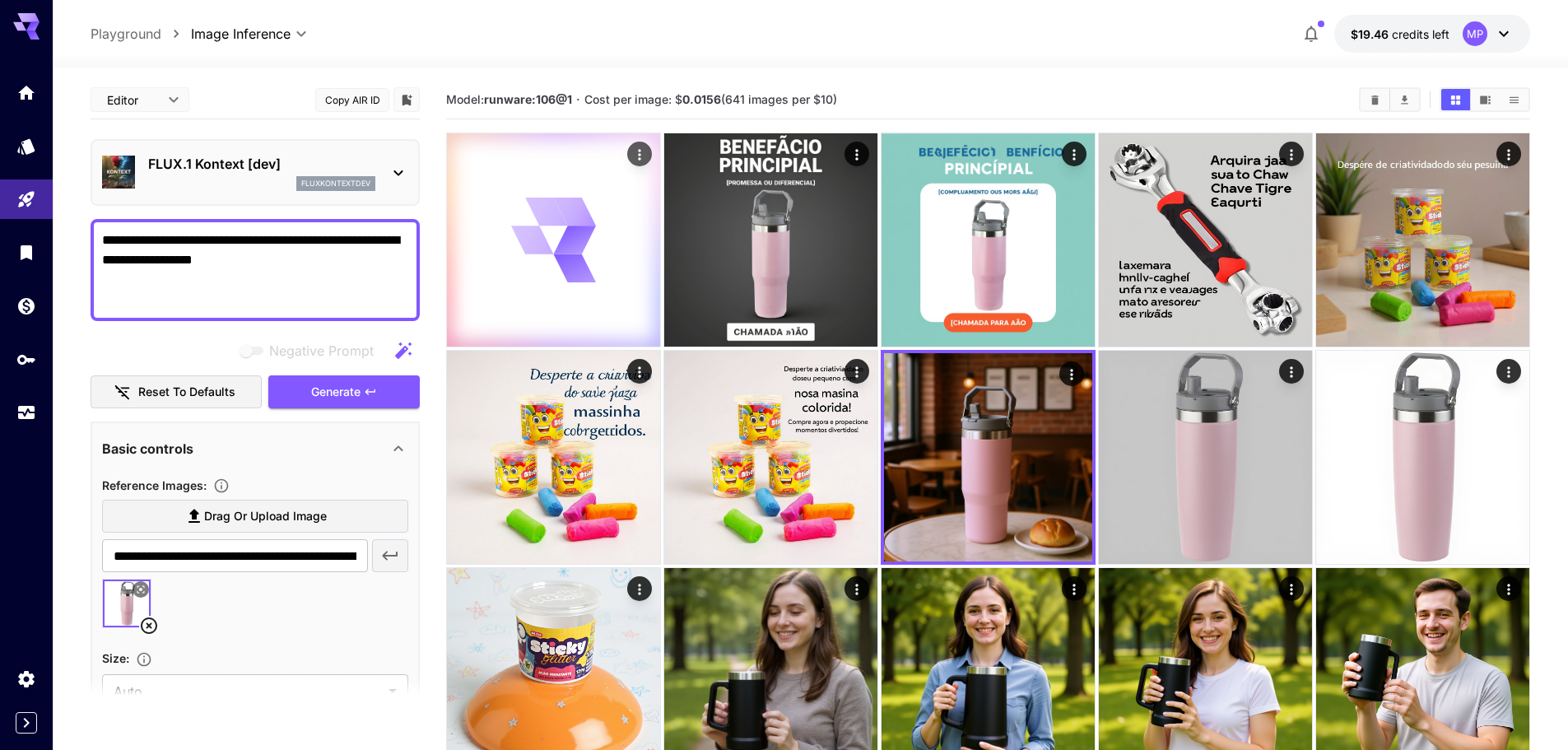
click at [593, 269] on icon at bounding box center [554, 240] width 86 height 86
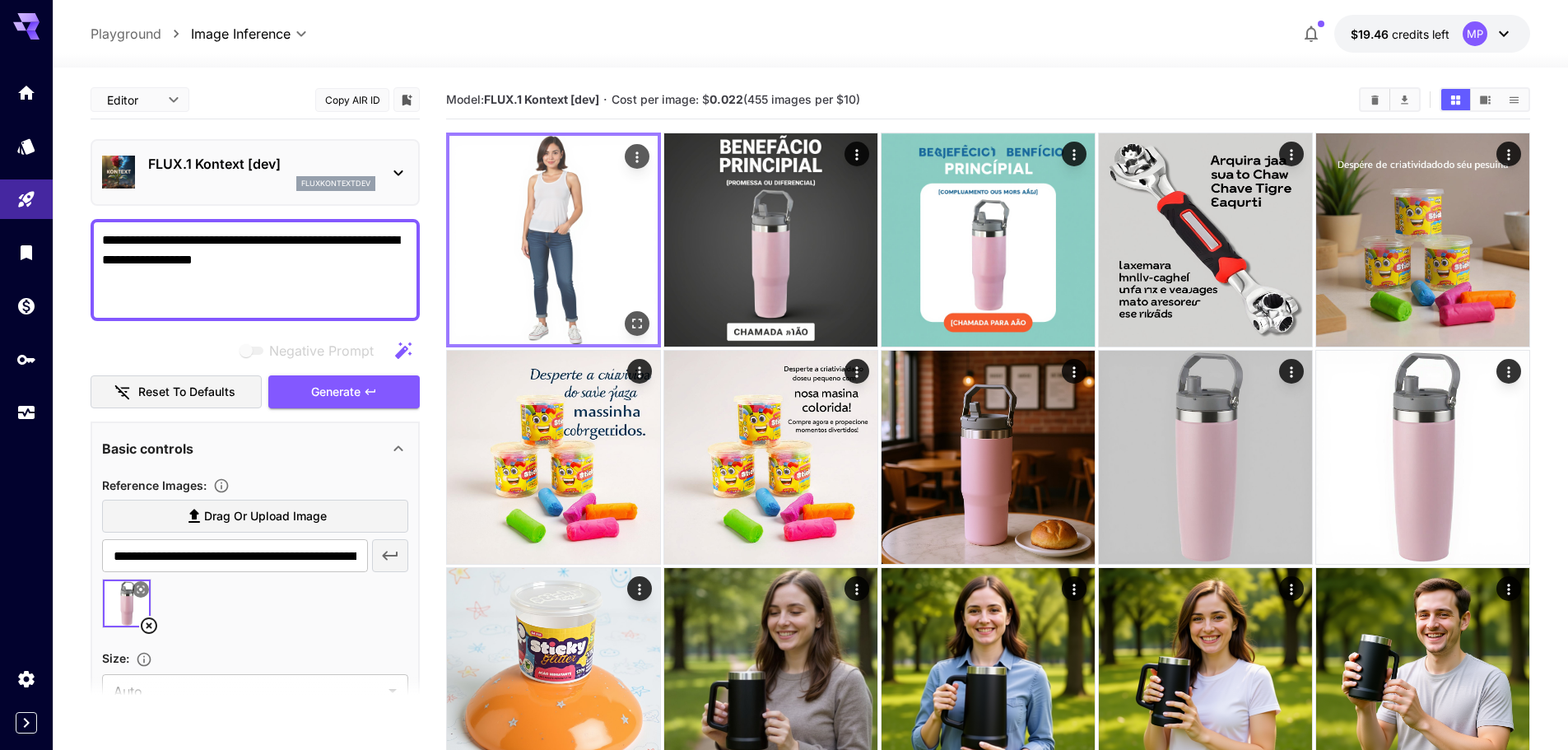
click at [556, 245] on img at bounding box center [554, 239] width 209 height 209
click at [639, 319] on icon "Open in fullscreen" at bounding box center [637, 324] width 10 height 10
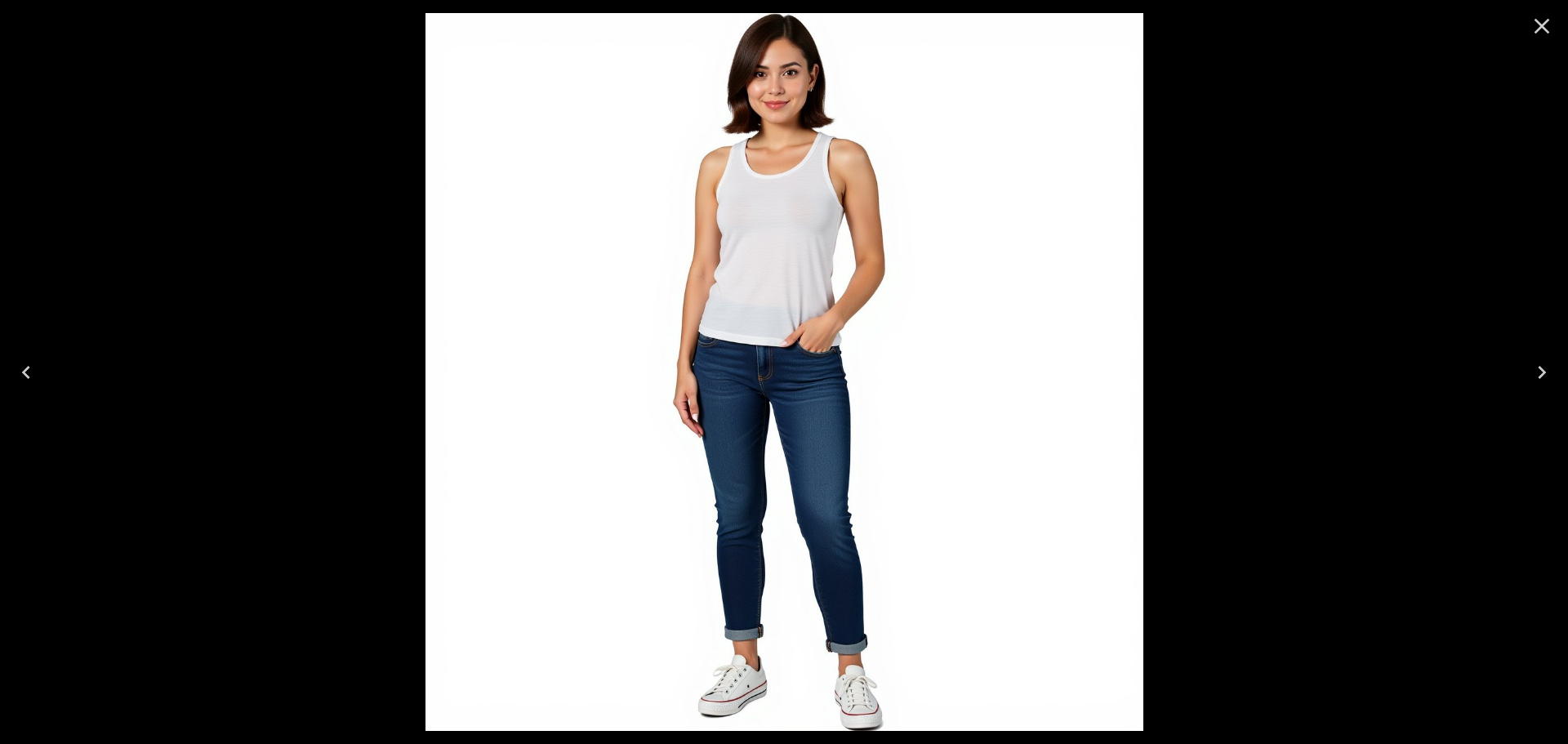
click at [1545, 25] on icon "Close" at bounding box center [1542, 26] width 26 height 26
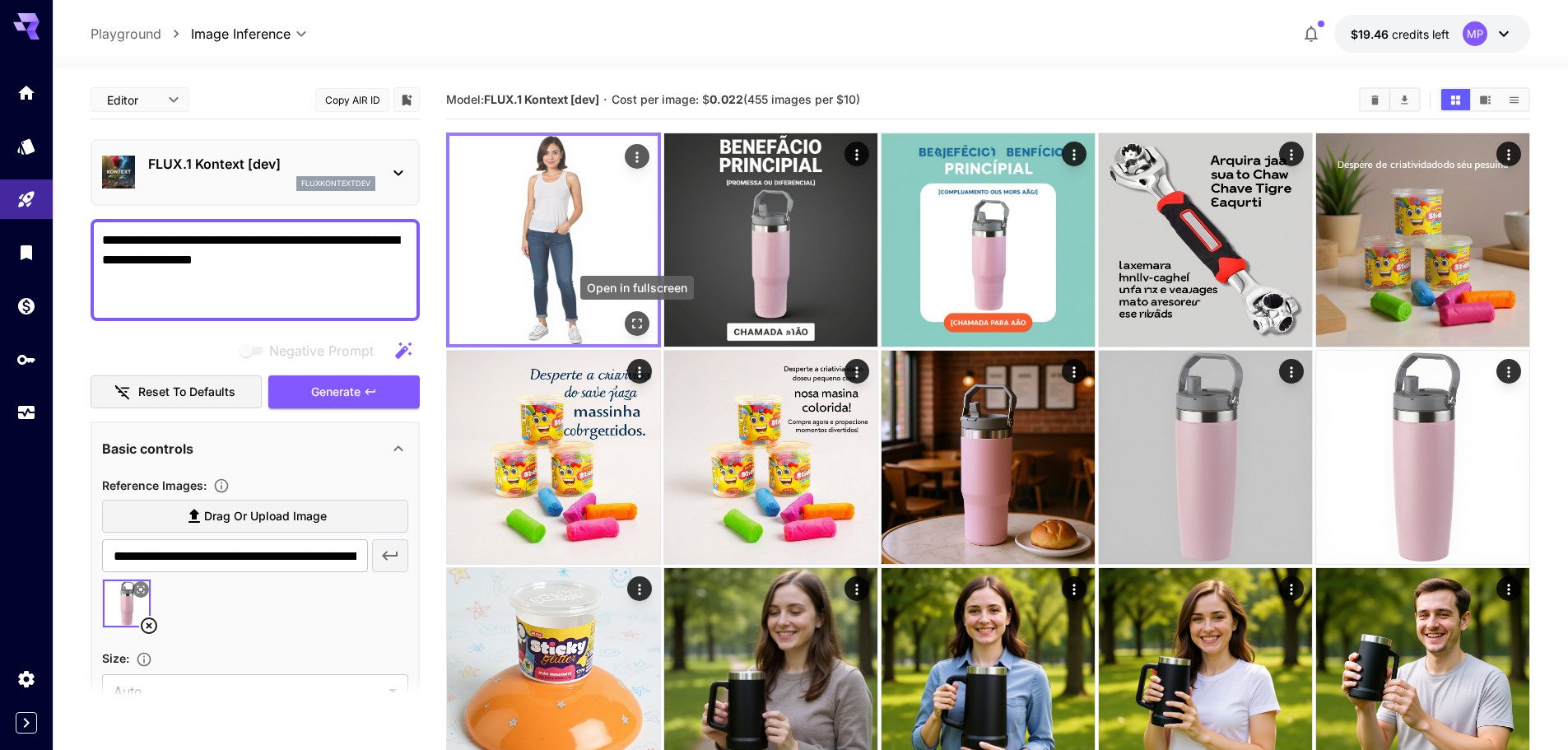
click at [635, 318] on icon "Open in fullscreen" at bounding box center [637, 324] width 10 height 10
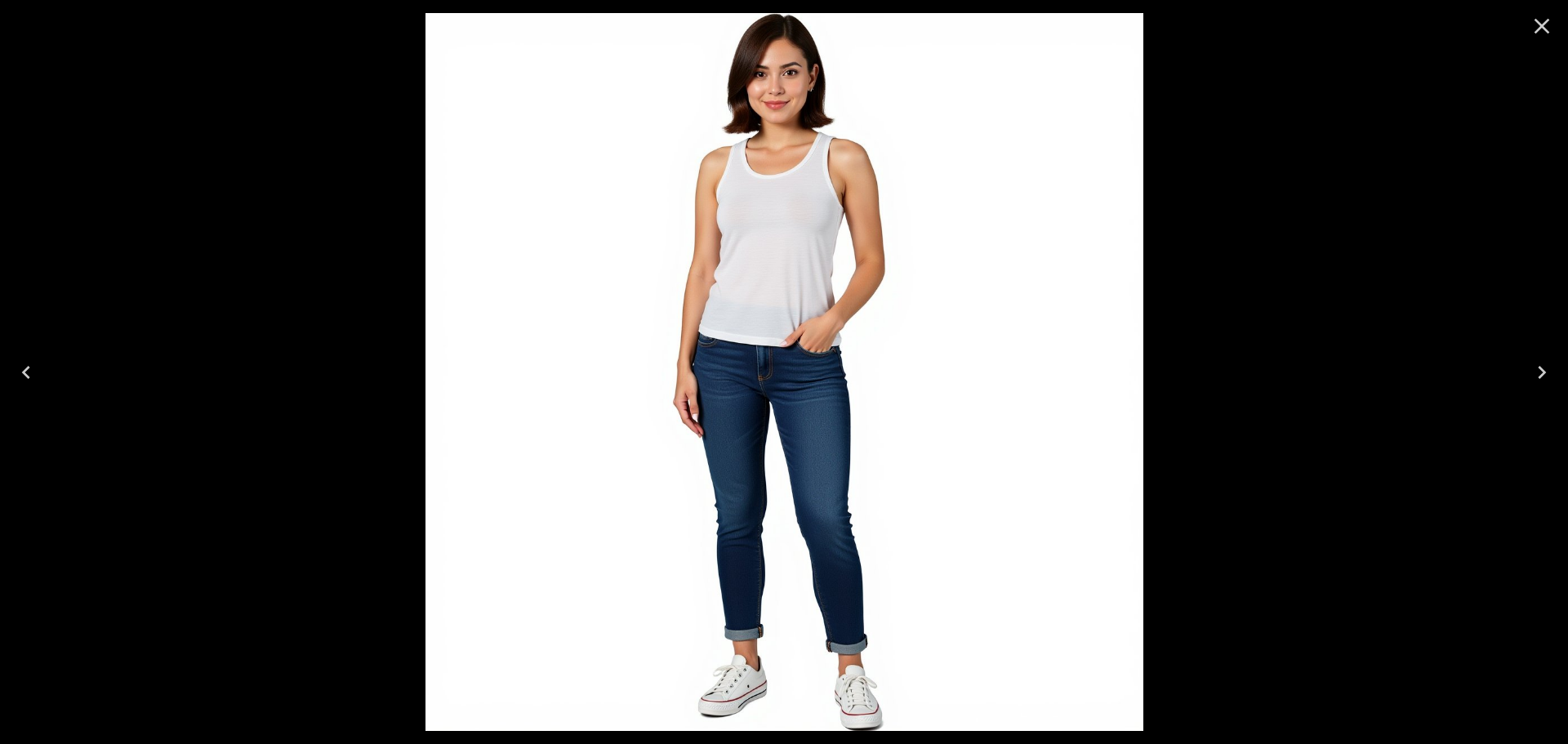
click at [1543, 27] on icon "Close" at bounding box center [1542, 26] width 15 height 15
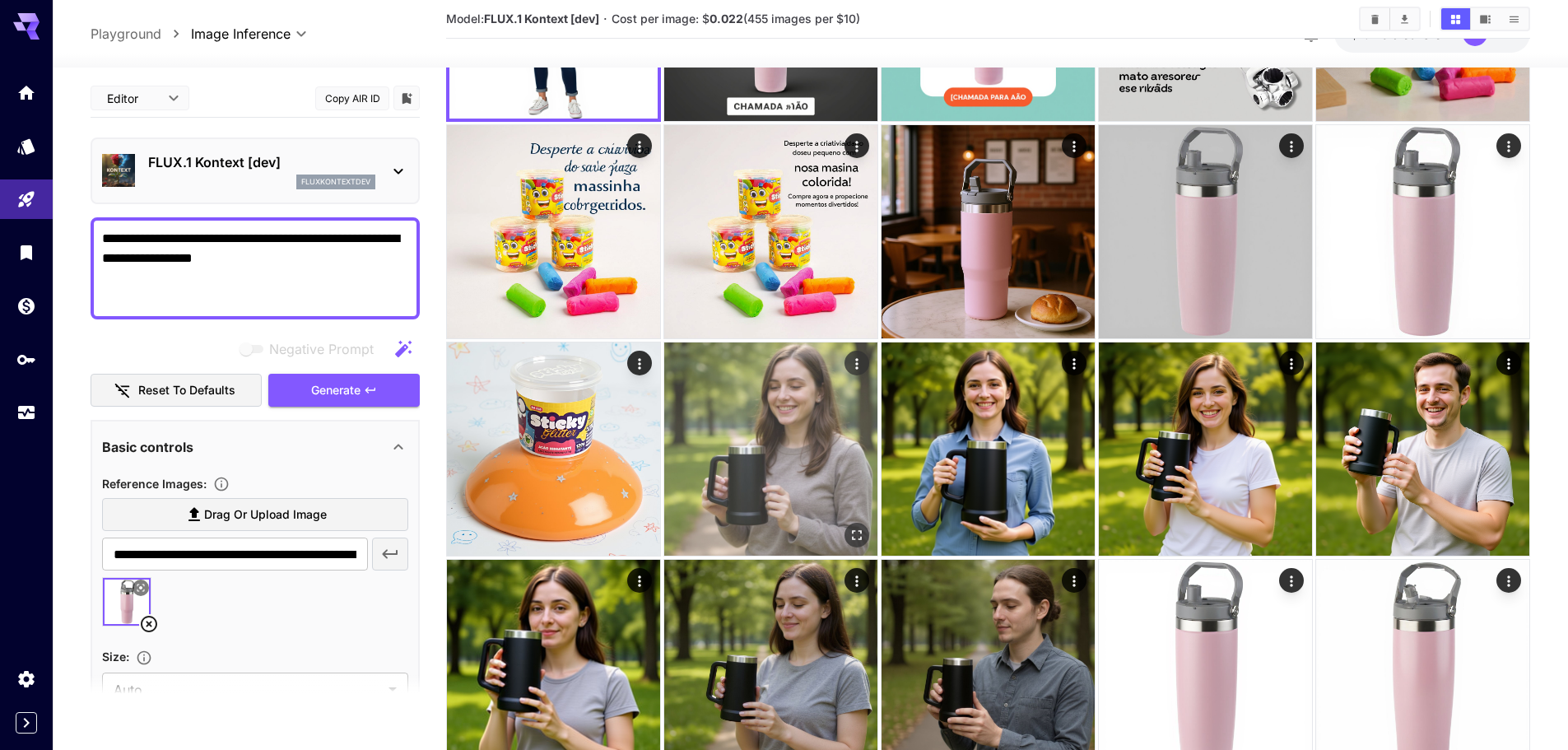
scroll to position [247, 0]
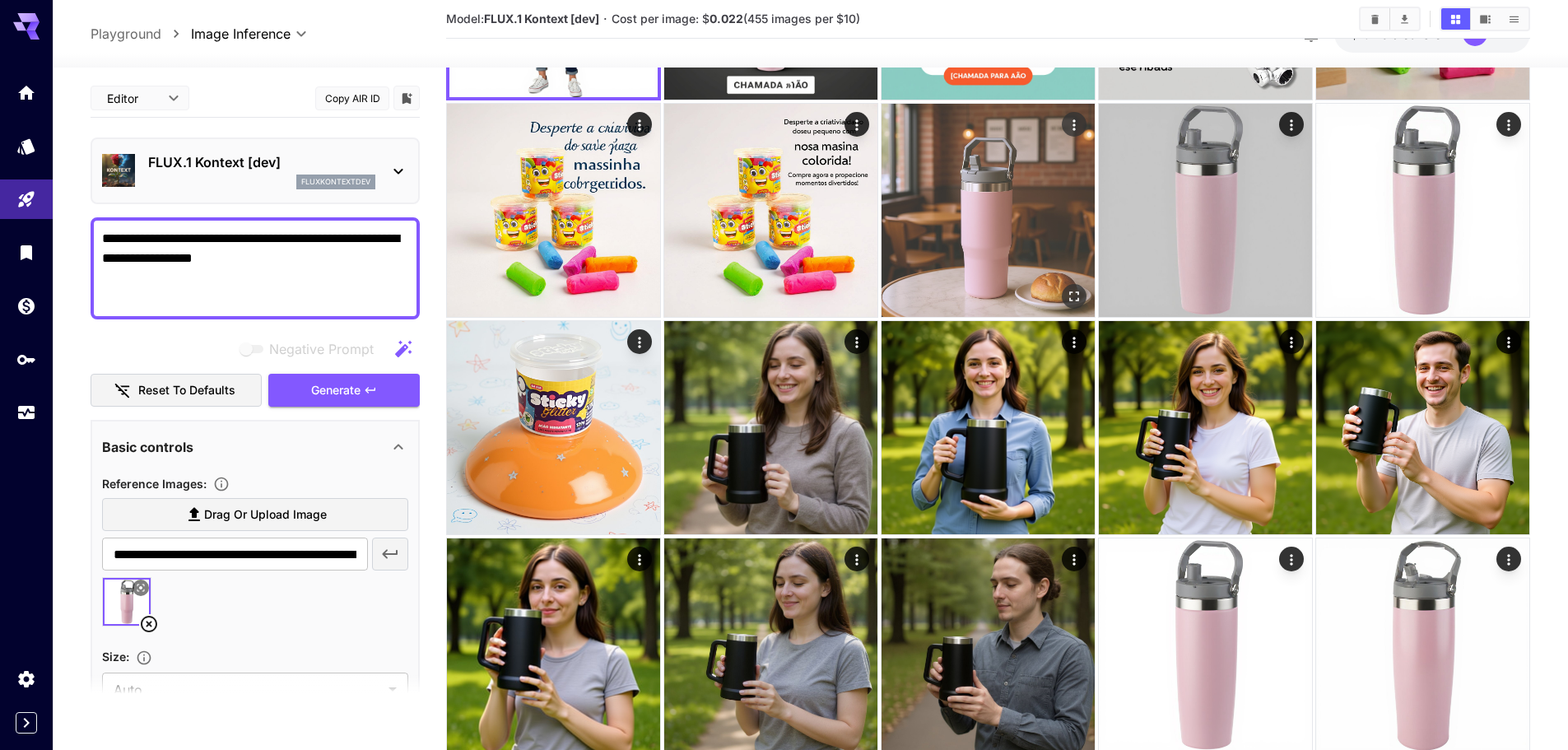
click at [978, 247] on img at bounding box center [988, 210] width 213 height 213
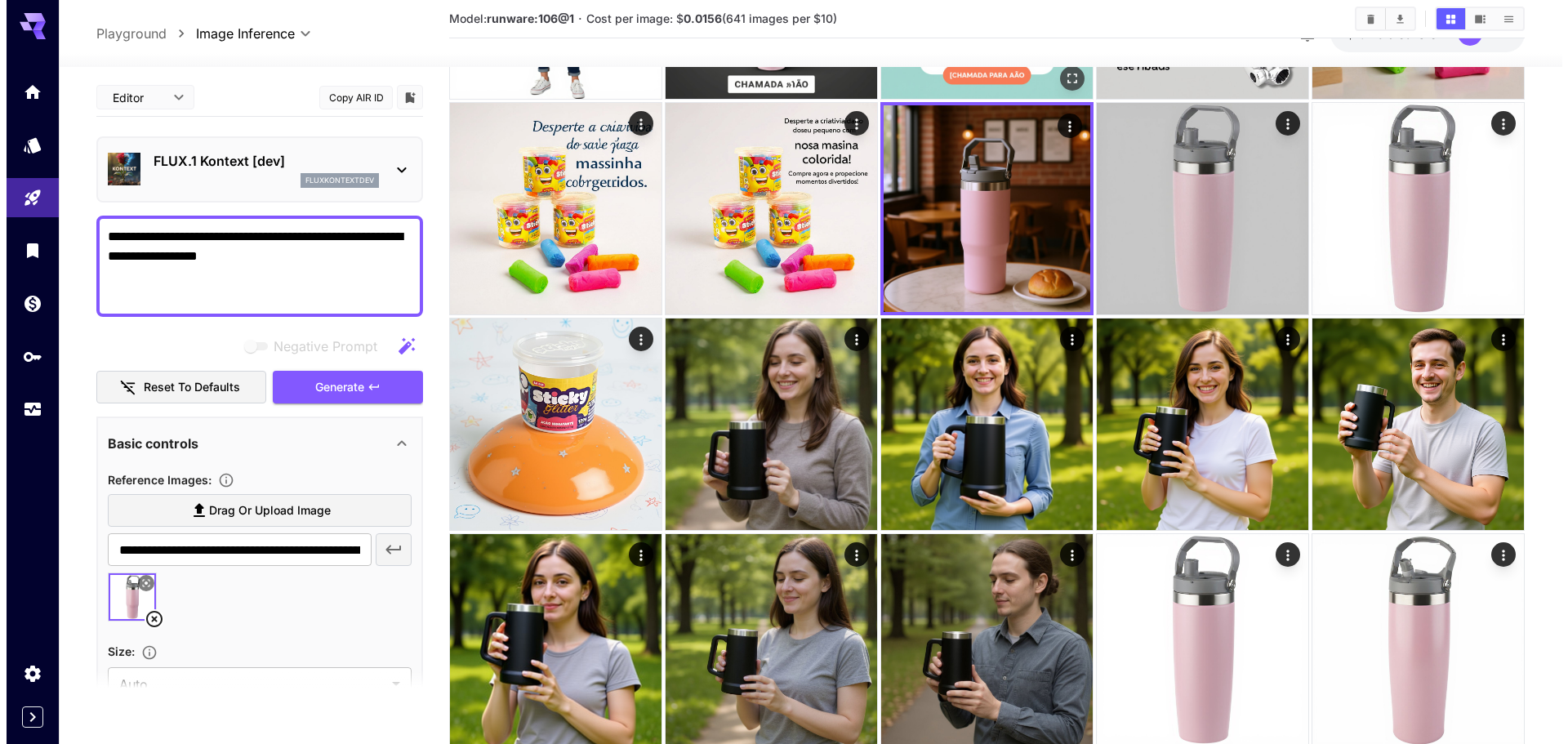
scroll to position [0, 0]
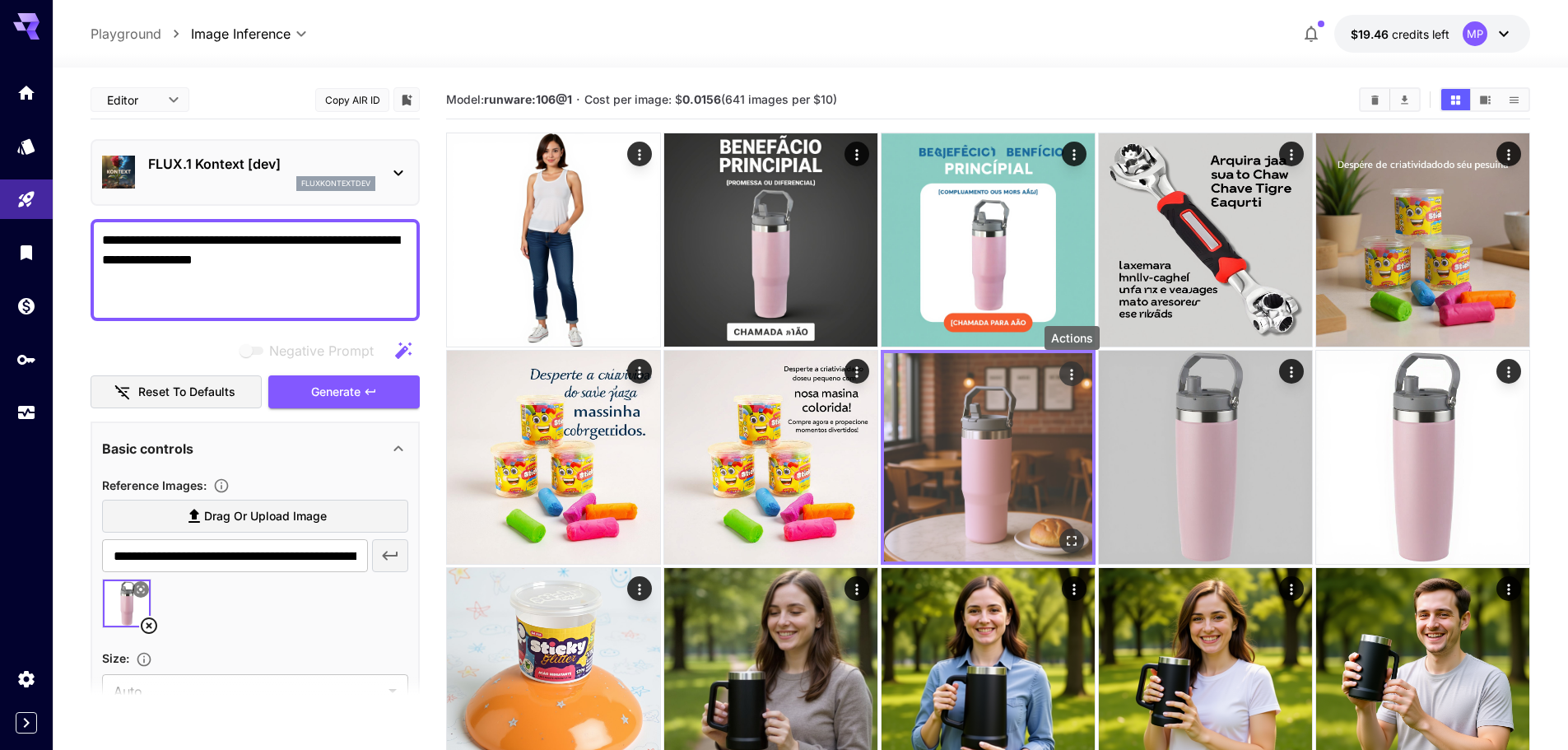
click at [1074, 371] on icon "Actions" at bounding box center [1071, 374] width 16 height 16
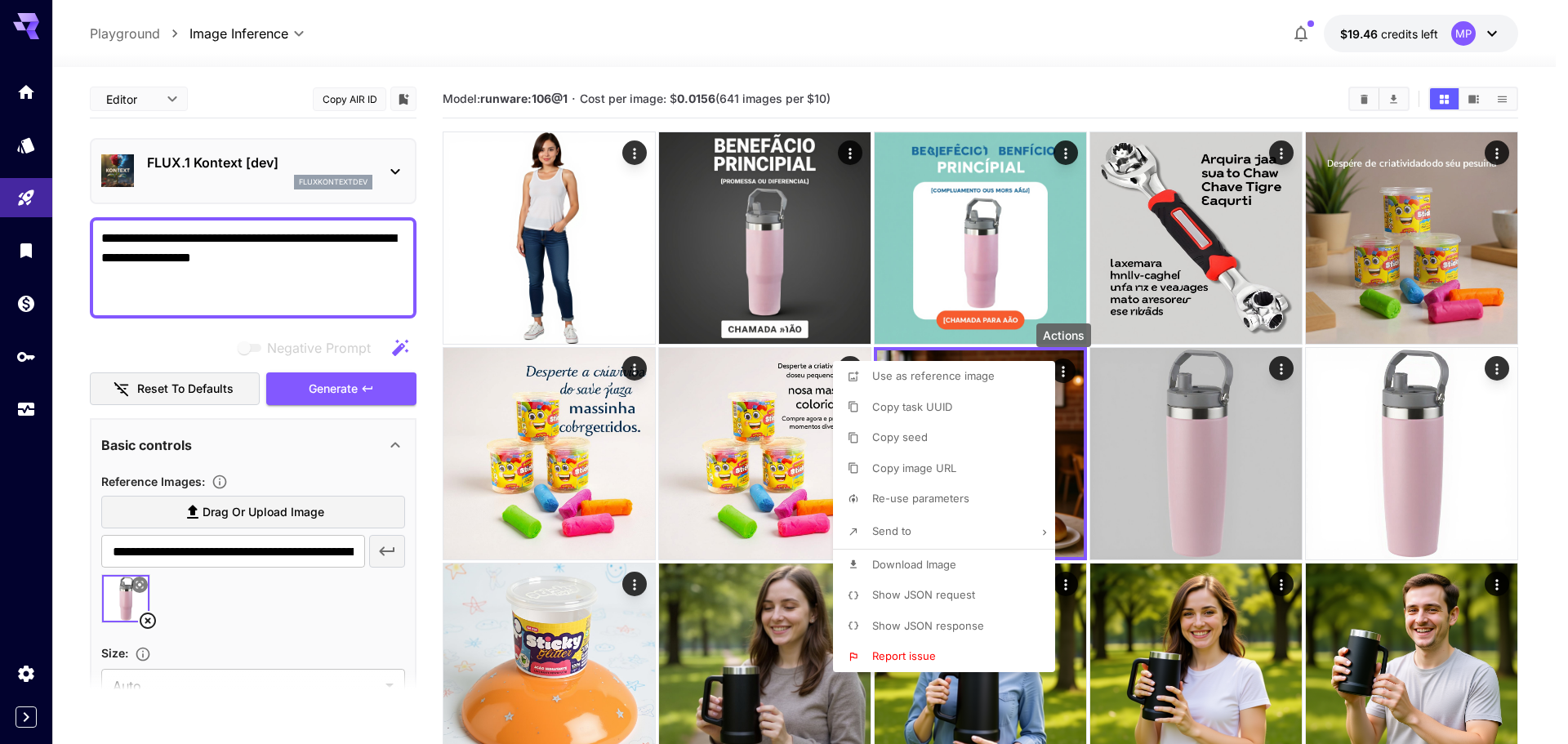
click at [964, 377] on span "Use as reference image" at bounding box center [933, 375] width 123 height 13
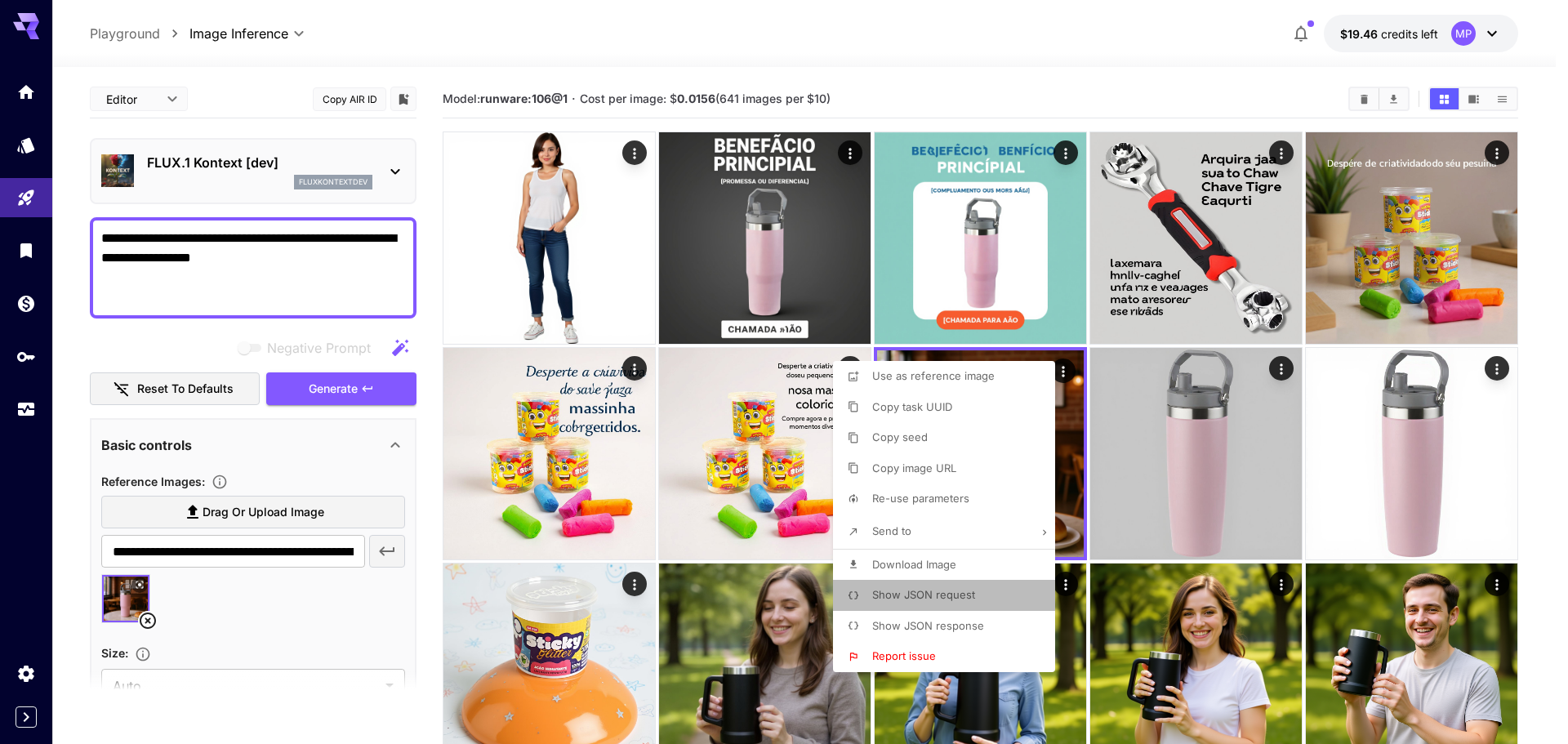
click at [927, 592] on span "Show JSON request" at bounding box center [923, 593] width 103 height 13
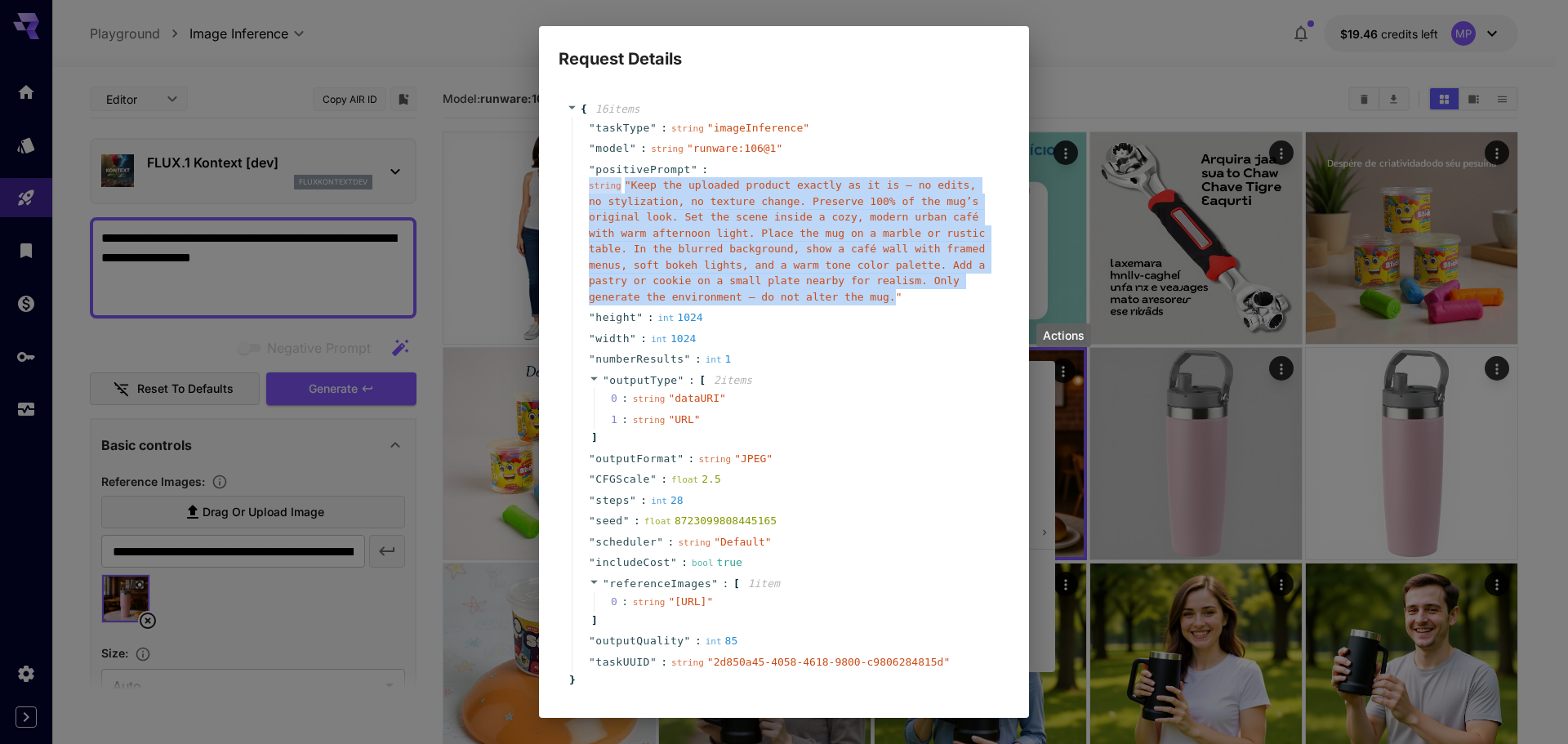
drag, startPoint x: 692, startPoint y: 295, endPoint x: 587, endPoint y: 189, distance: 149.2
click at [587, 189] on div "" positivePrompt " : string " Keep the uploaded product exactly as it is — no e…" at bounding box center [786, 233] width 429 height 149
click at [631, 197] on span "" Keep the uploaded product exactly as it is — no edits, no stylization, no tex…" at bounding box center [786, 241] width 396 height 124
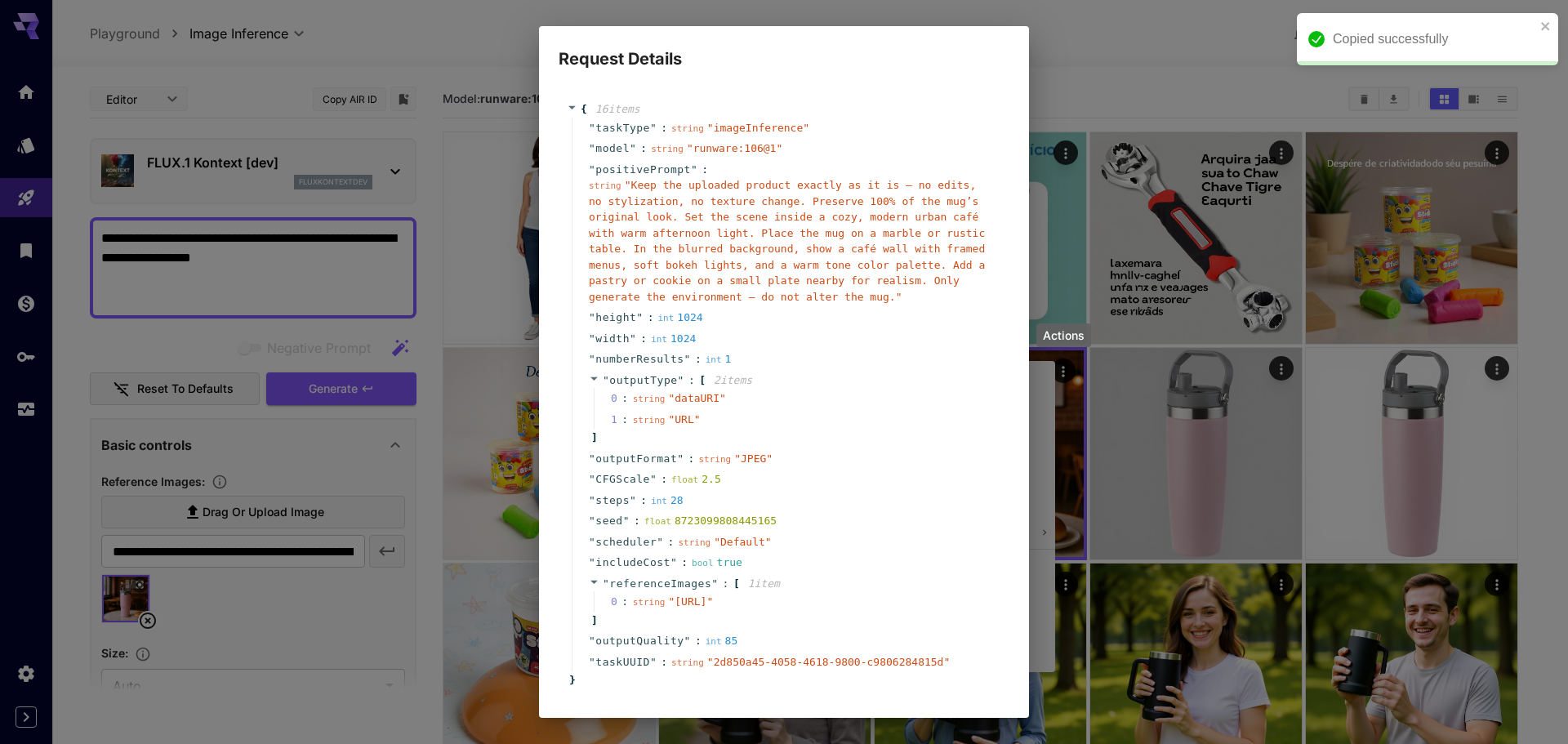
drag, startPoint x: 698, startPoint y: 297, endPoint x: 628, endPoint y: 188, distance: 129.5
click at [628, 188] on span "" Keep the uploaded product exactly as it is — no edits, no stylization, no tex…" at bounding box center [786, 241] width 396 height 124
click at [1071, 60] on div "Request Details { 16 item s " taskType " : string " imageInference " " model " …" at bounding box center [784, 372] width 1568 height 744
click at [1051, 663] on div "Request Details { 16 item s " taskType " : string " imageInference " " model " …" at bounding box center [784, 372] width 1568 height 744
click at [1228, 48] on div "Request Details { 16 item s " taskType " : string " imageInference " " model " …" at bounding box center [784, 372] width 1568 height 744
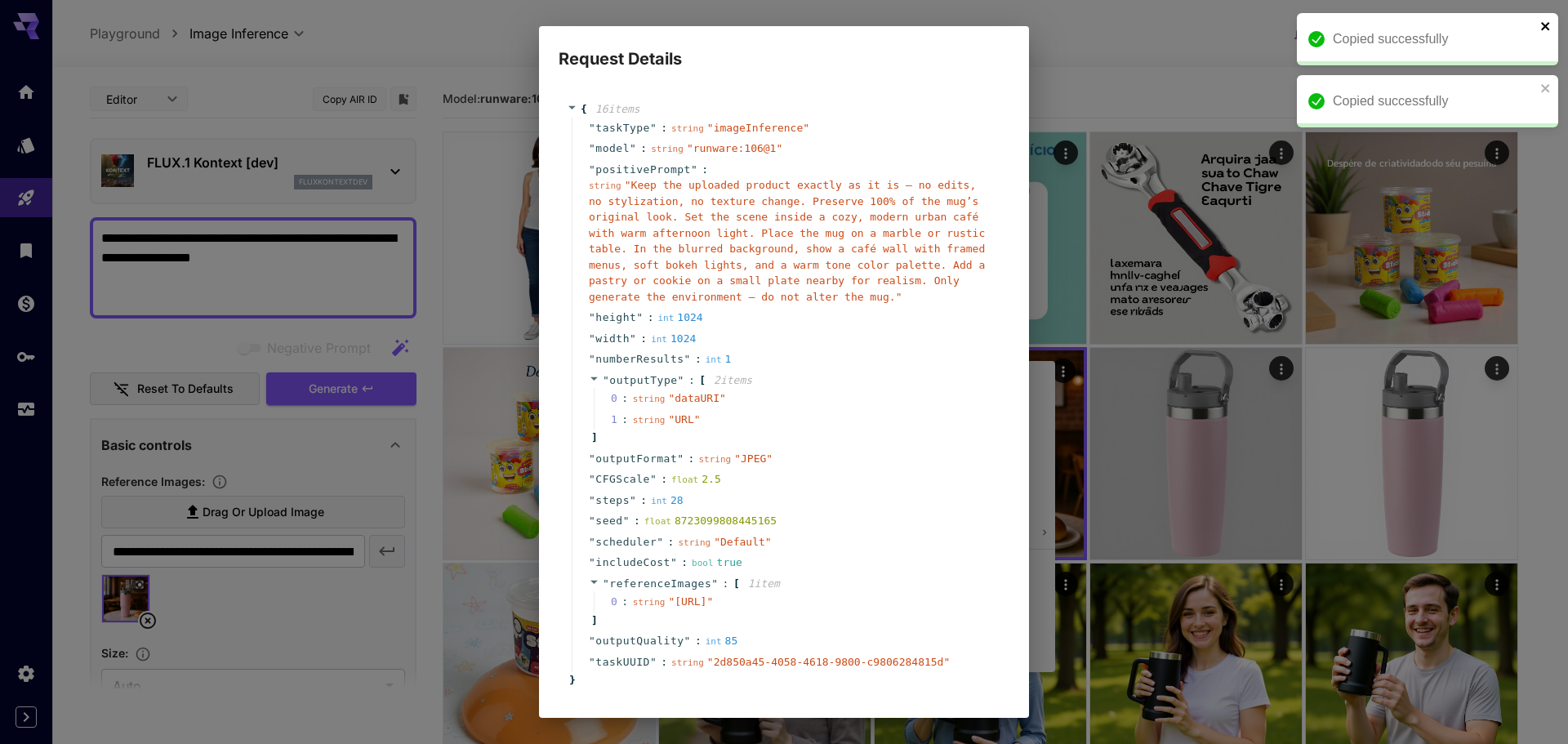
click at [1548, 27] on icon "close" at bounding box center [1546, 26] width 11 height 13
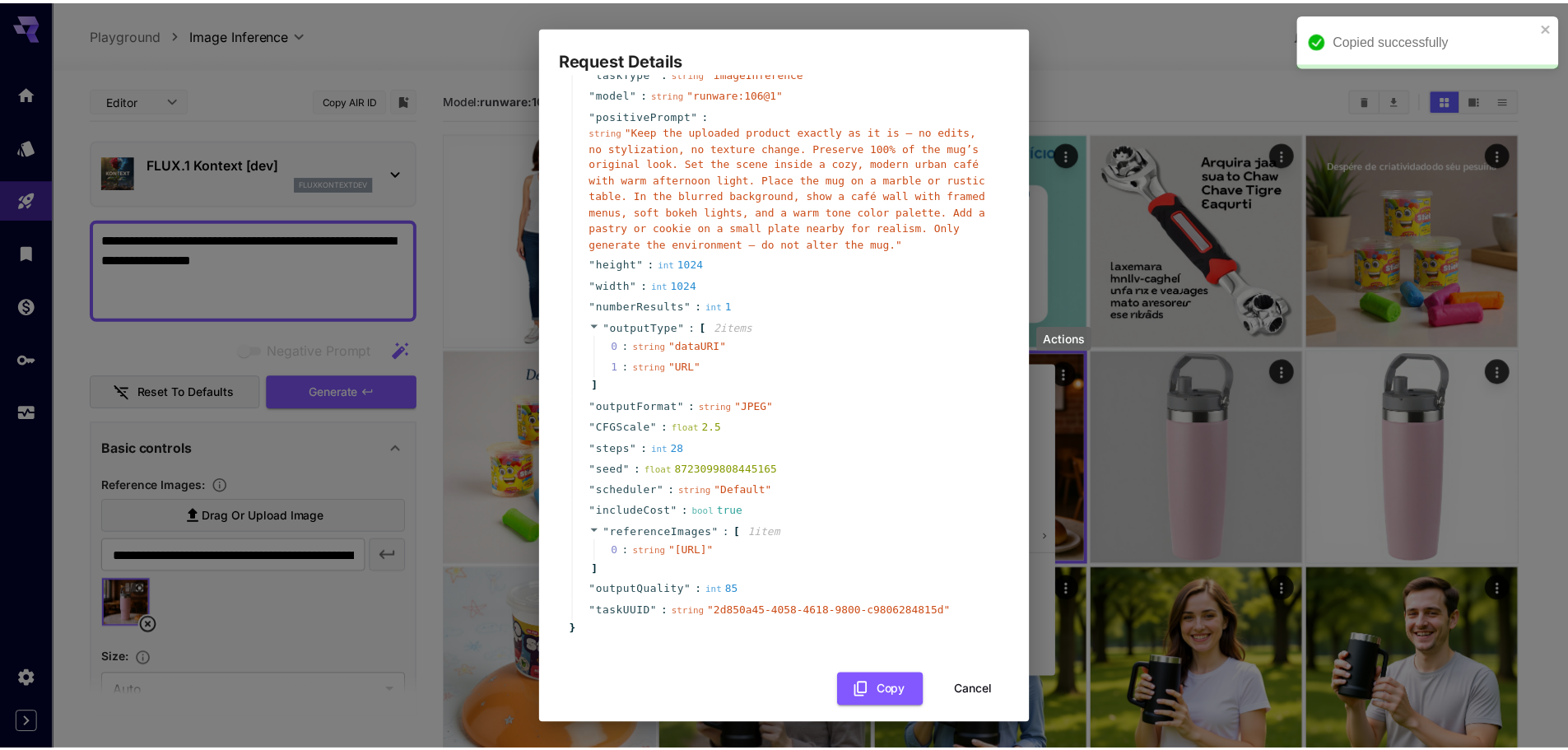
scroll to position [101, 0]
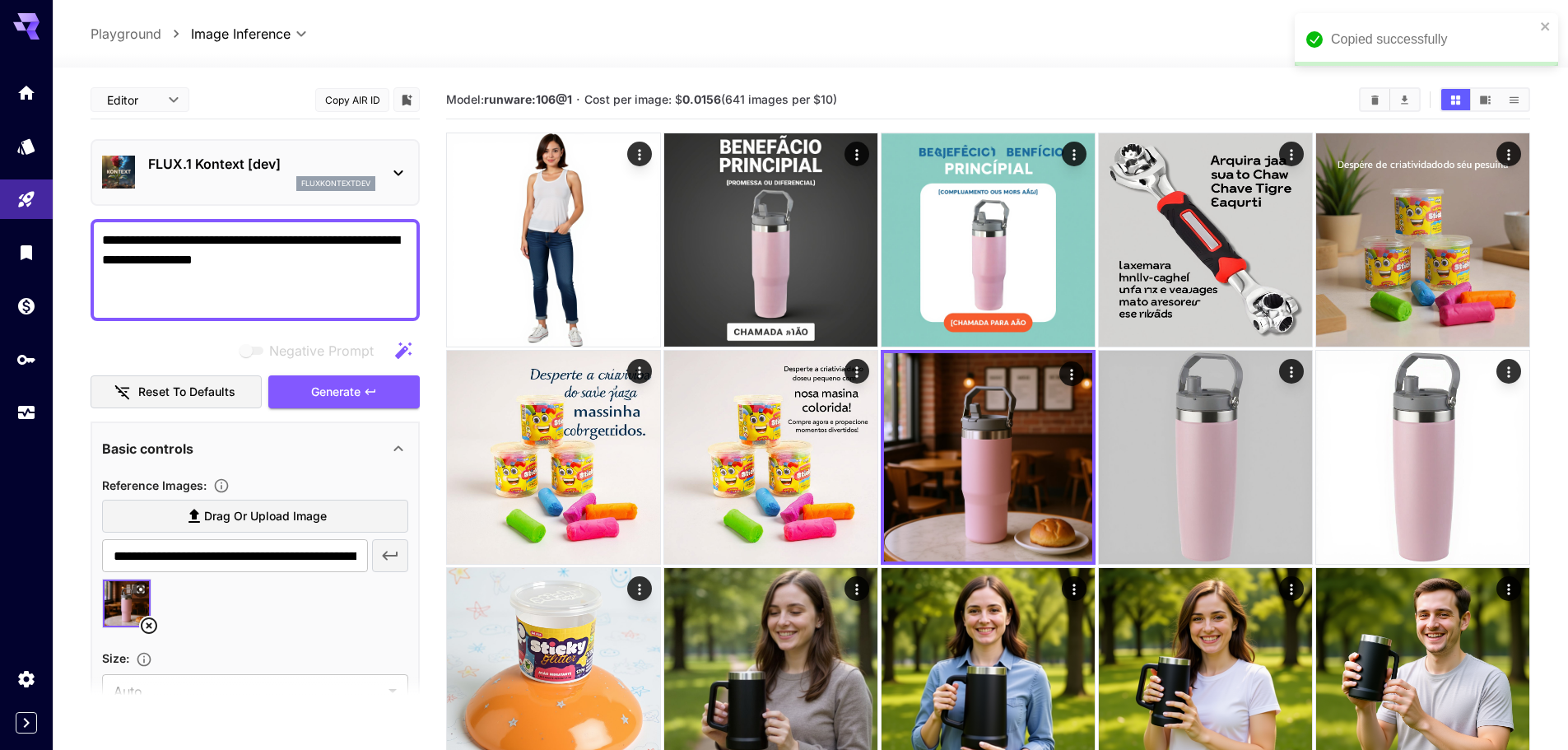
click at [927, 92] on section "Model: runware:106@1 · Cost per image: $ 0.0156 (641 images per $10)" at bounding box center [896, 100] width 899 height 20
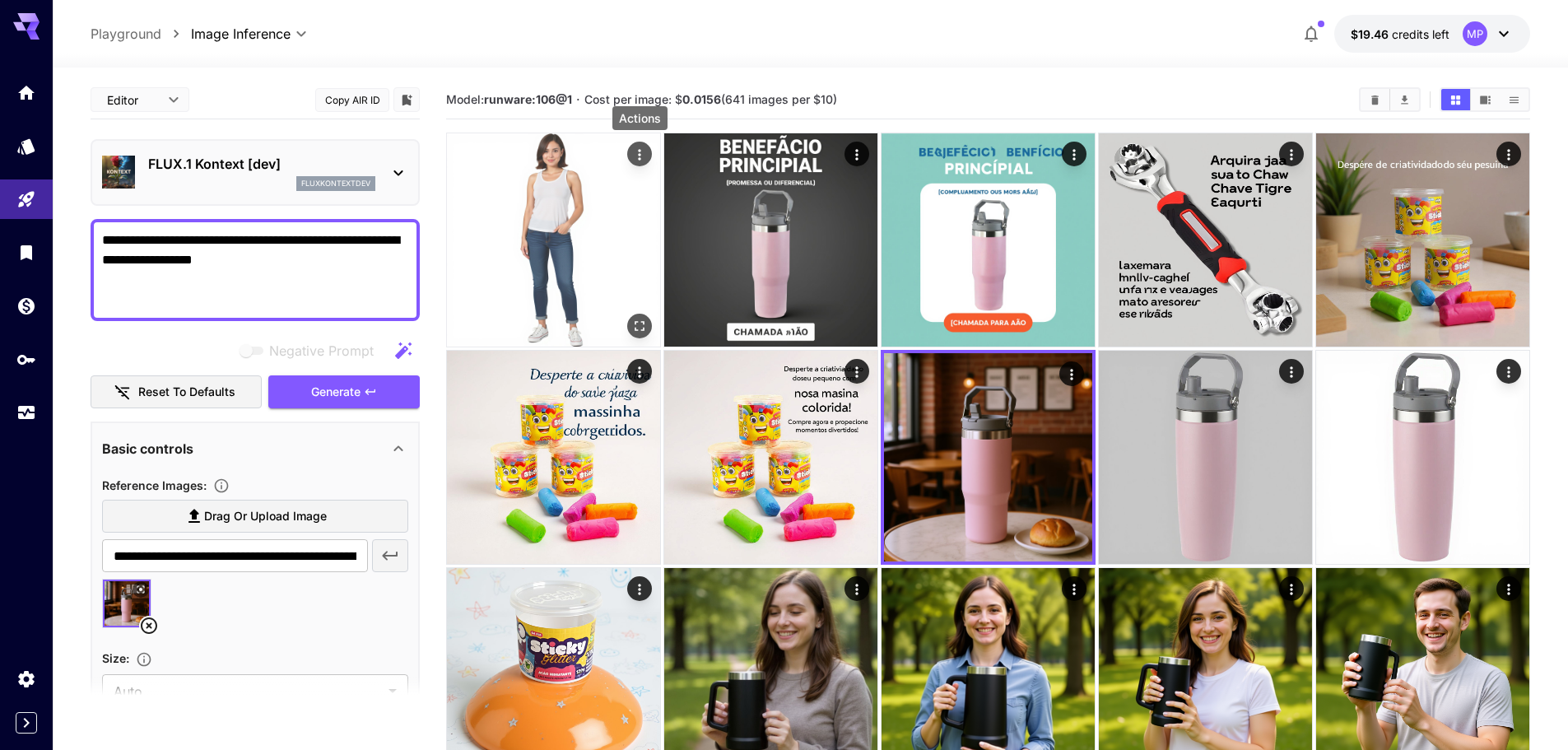
click at [642, 148] on icon "Actions" at bounding box center [639, 154] width 16 height 16
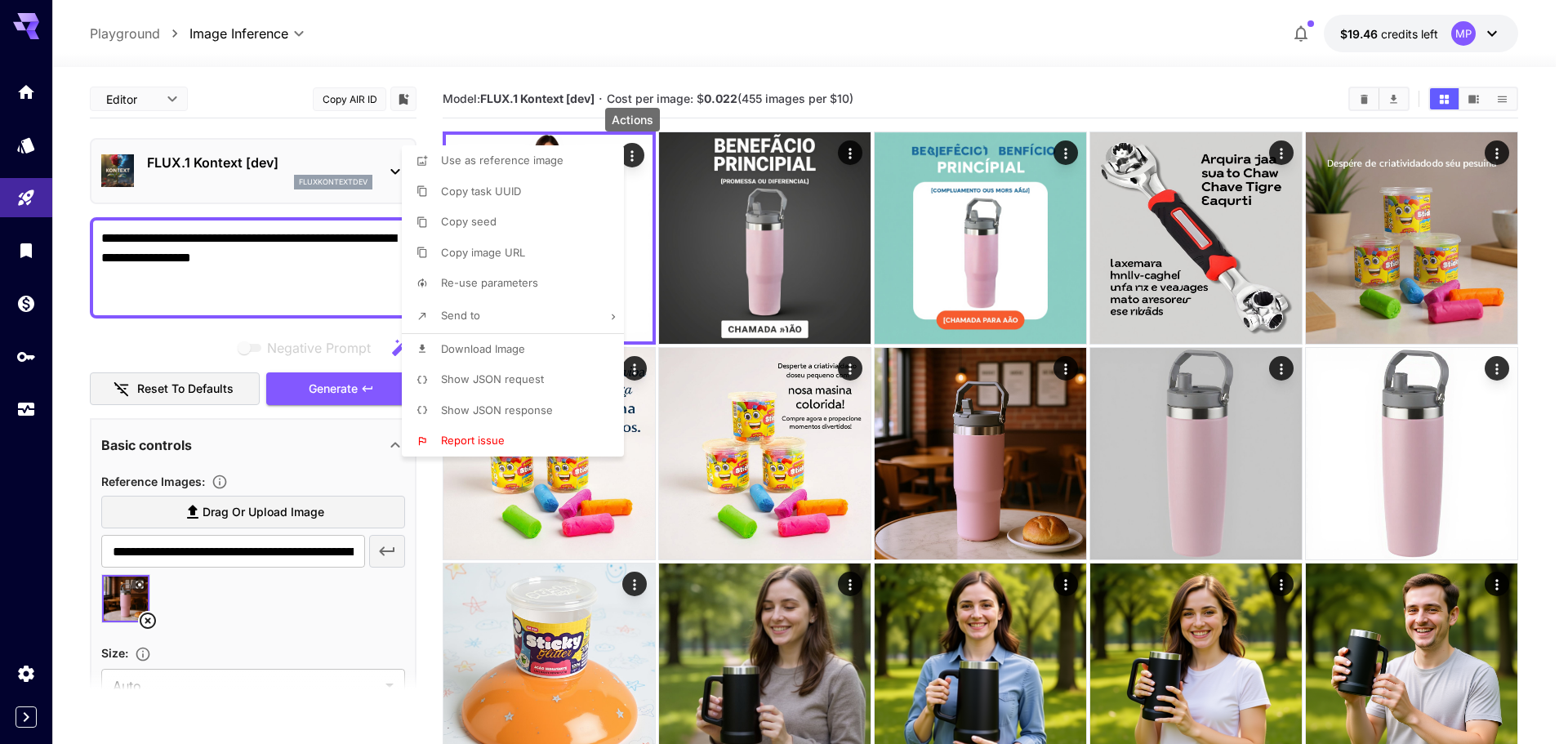
click at [617, 30] on div at bounding box center [784, 372] width 1568 height 744
